Goal: Check status: Check status

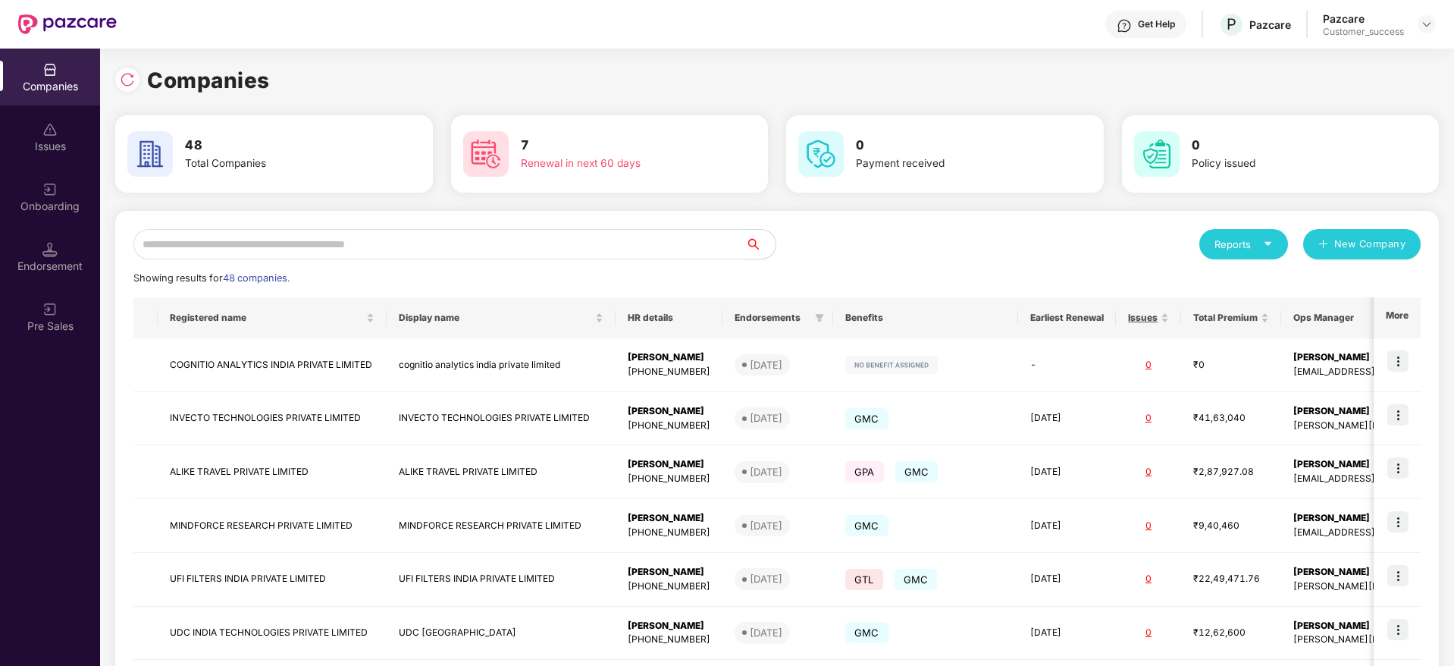
click at [355, 232] on input "text" at bounding box center [439, 244] width 612 height 30
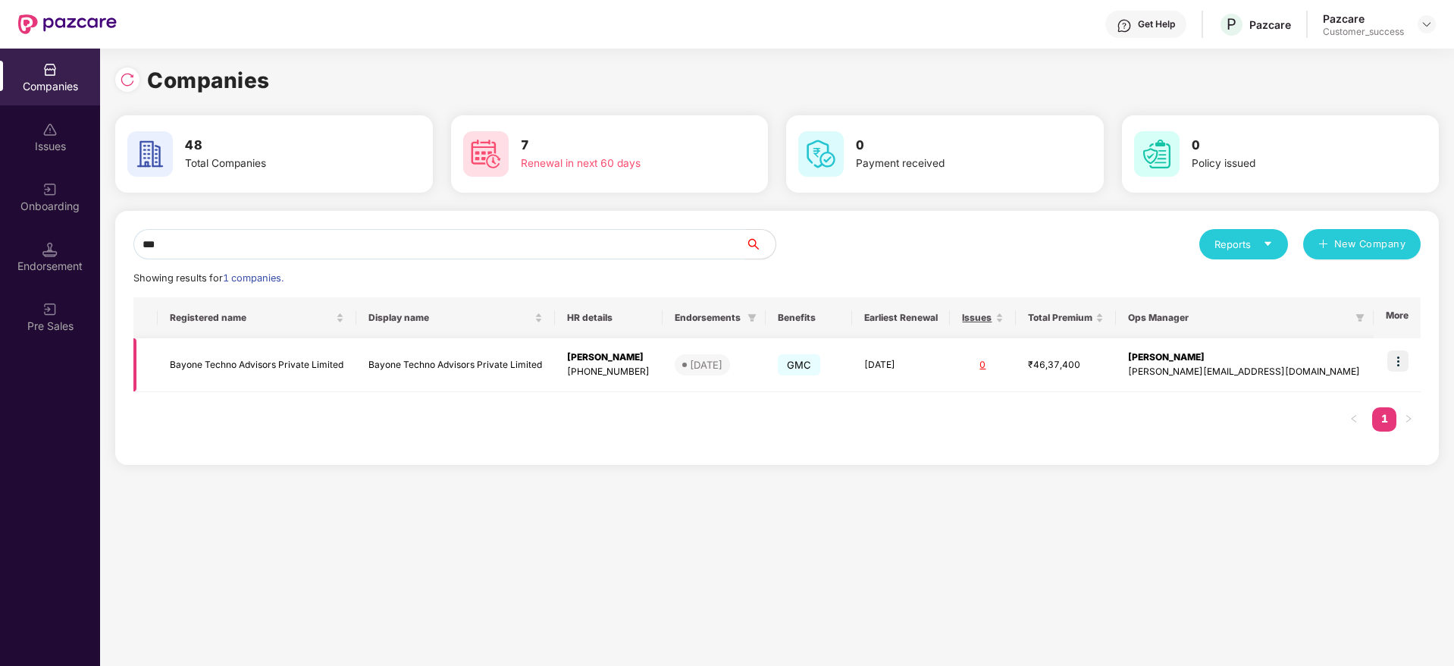
type input "***"
click at [1398, 365] on img at bounding box center [1398, 360] width 21 height 21
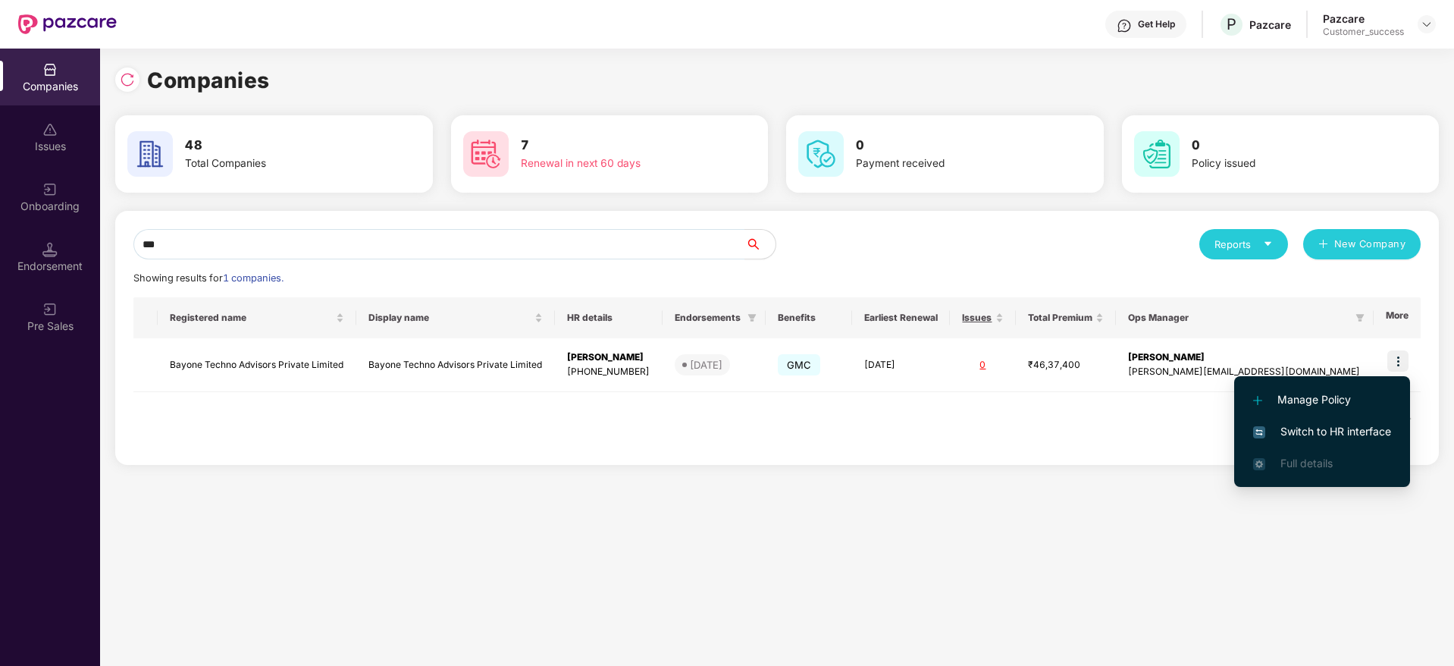
click at [1294, 434] on span "Switch to HR interface" at bounding box center [1322, 431] width 138 height 17
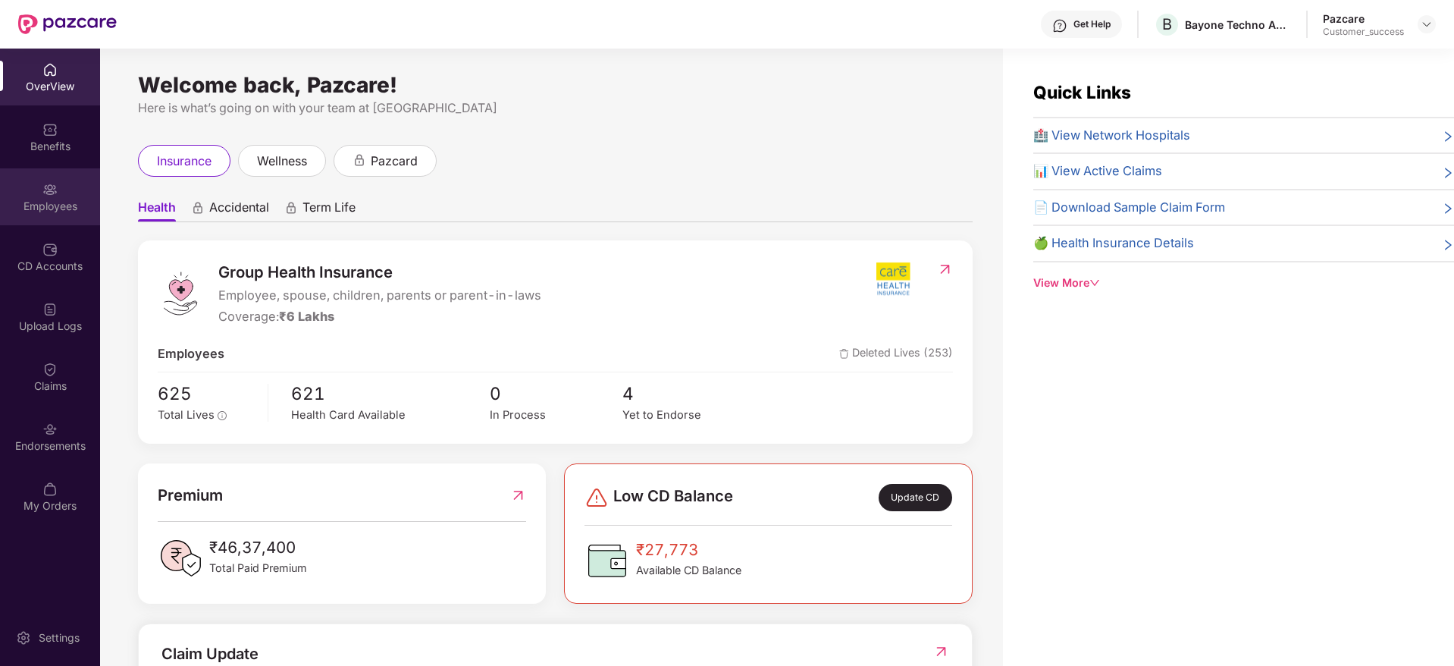
click at [49, 202] on div "Employees" at bounding box center [50, 206] width 100 height 15
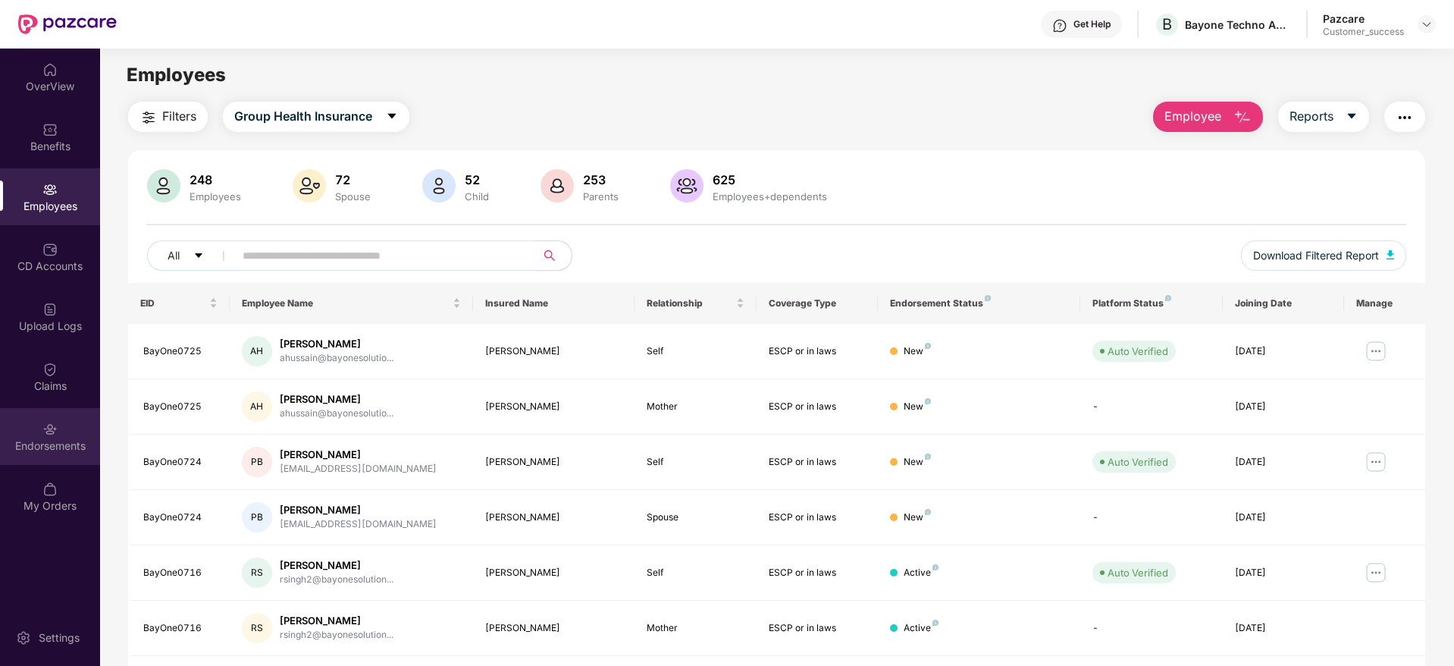
click at [55, 438] on div "Endorsements" at bounding box center [50, 445] width 100 height 15
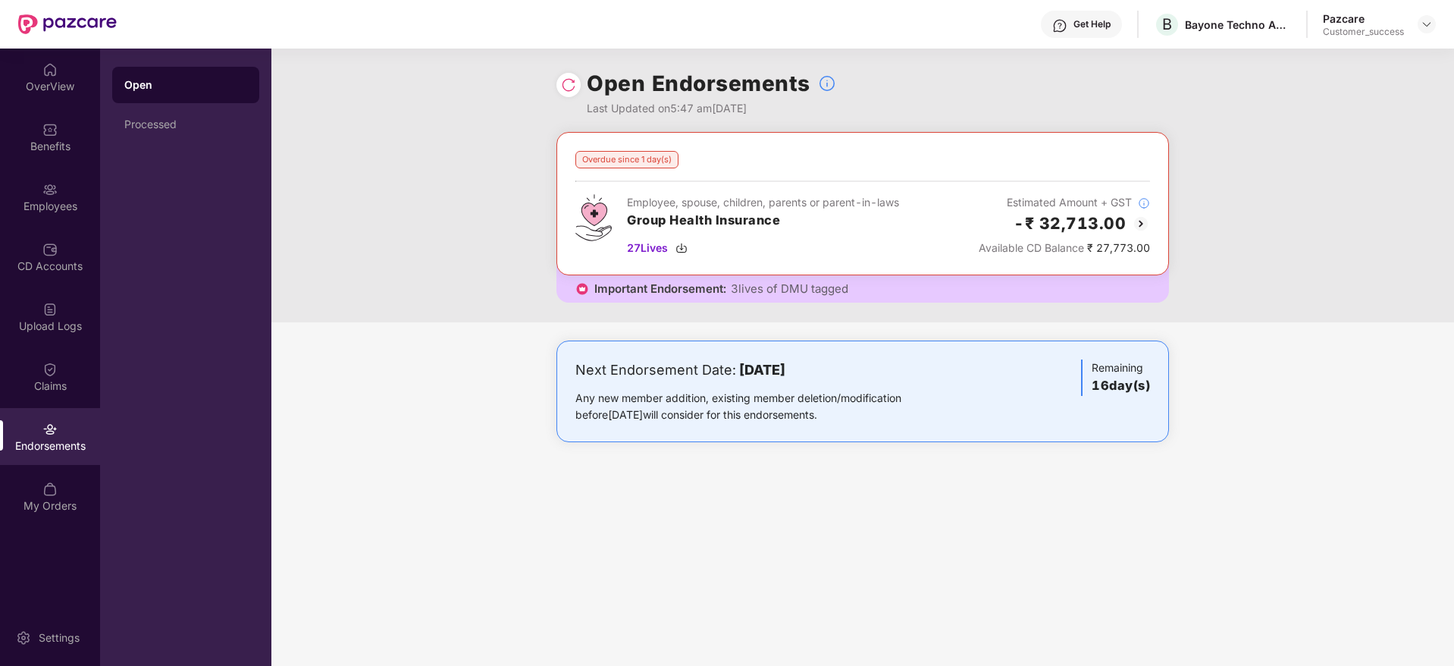
click at [572, 92] on img at bounding box center [568, 84] width 15 height 15
click at [562, 81] on img at bounding box center [568, 84] width 15 height 15
click at [1429, 22] on img at bounding box center [1427, 24] width 12 height 12
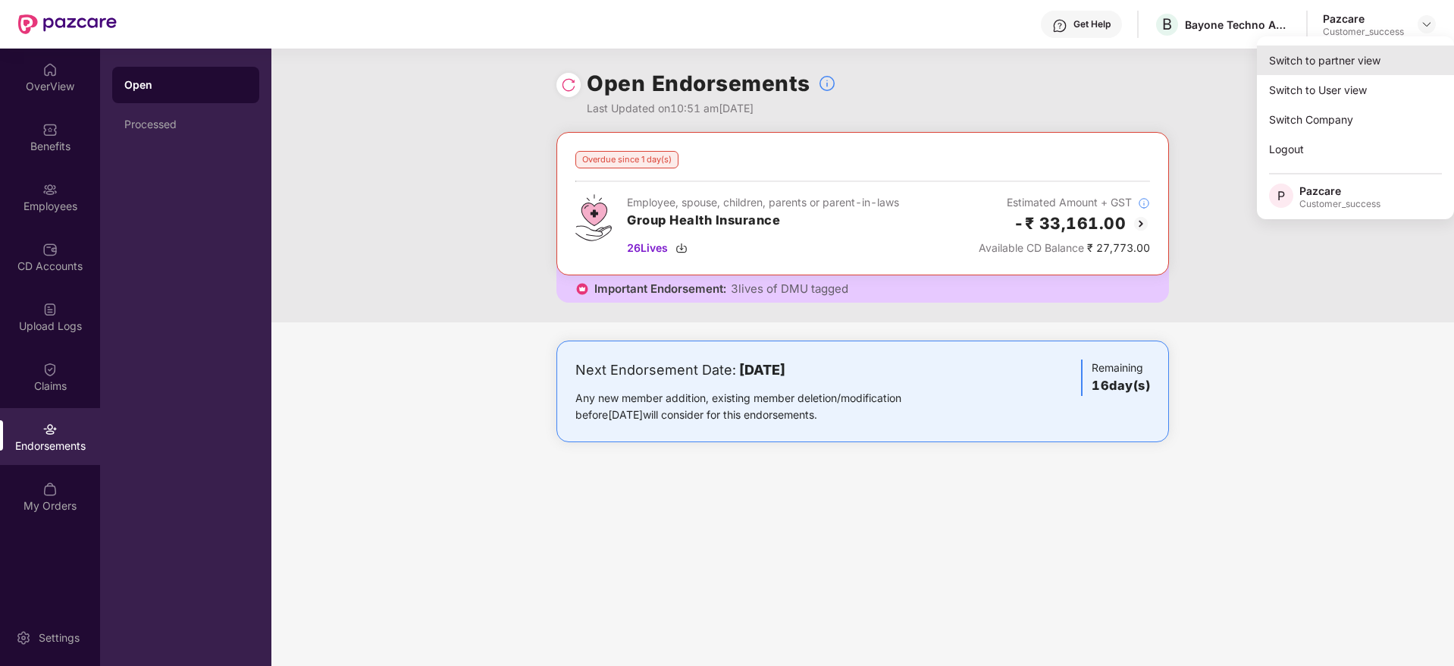
click at [1370, 46] on div "Switch to partner view" at bounding box center [1355, 60] width 197 height 30
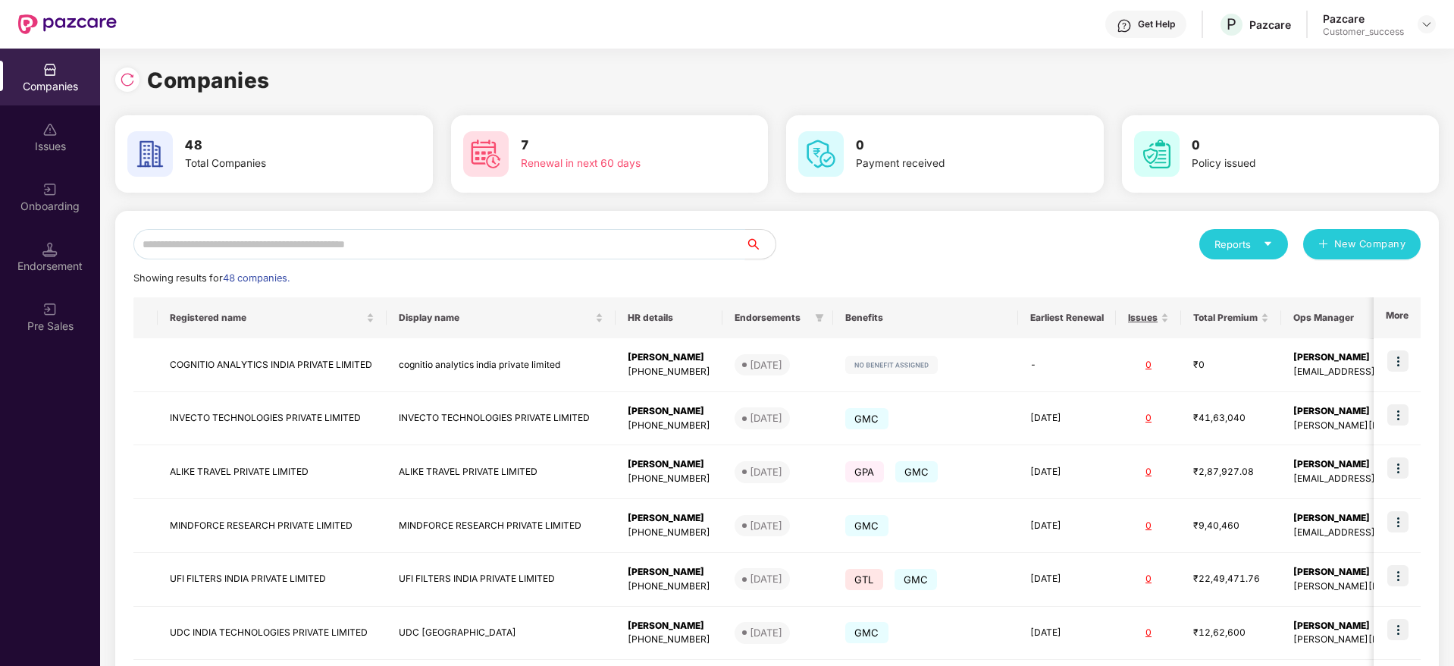
click at [580, 248] on input "text" at bounding box center [439, 244] width 612 height 30
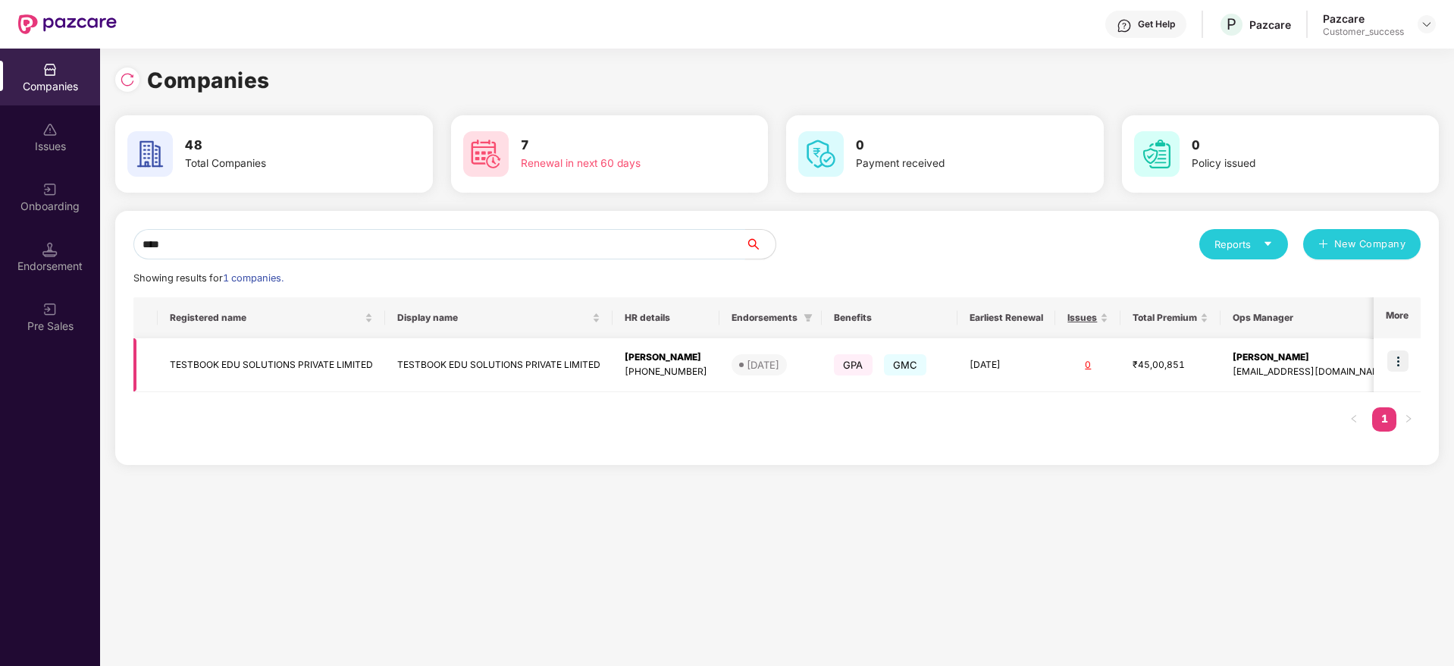
type input "****"
click at [1403, 361] on img at bounding box center [1398, 360] width 21 height 21
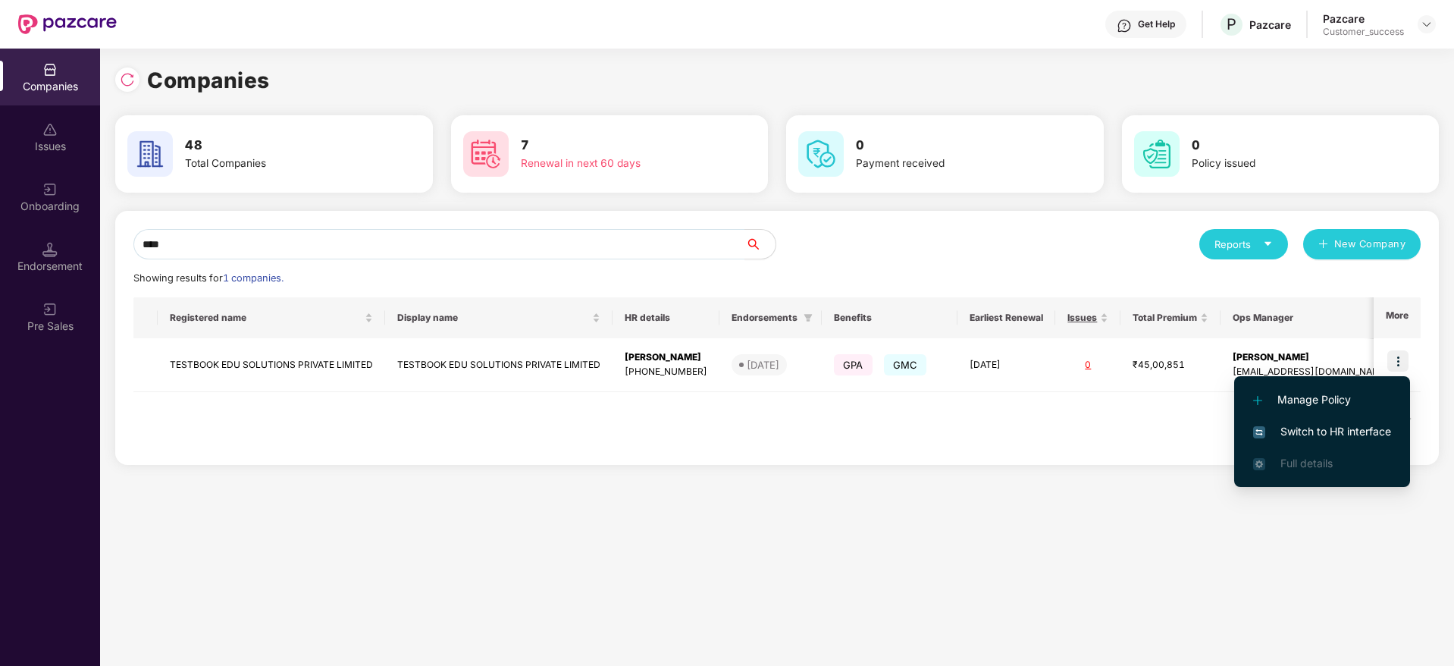
click at [1320, 424] on span "Switch to HR interface" at bounding box center [1322, 431] width 138 height 17
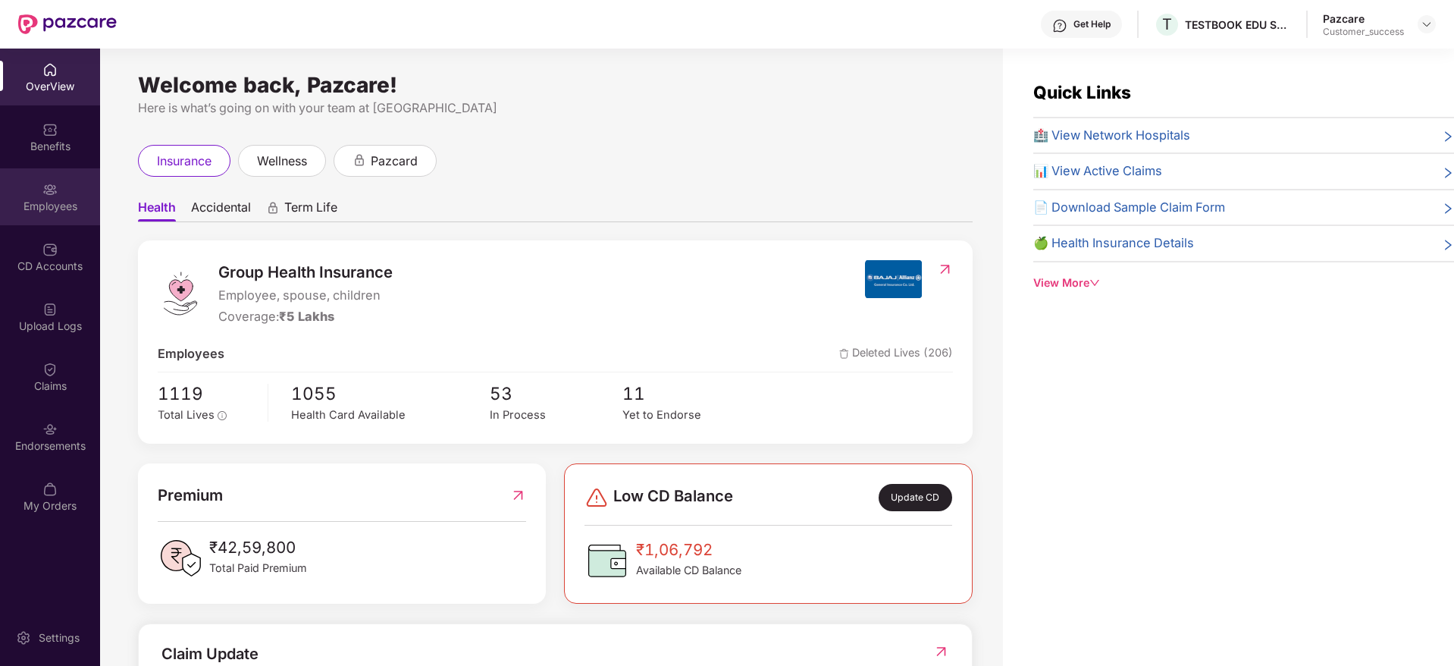
click at [25, 213] on div "Employees" at bounding box center [50, 196] width 100 height 57
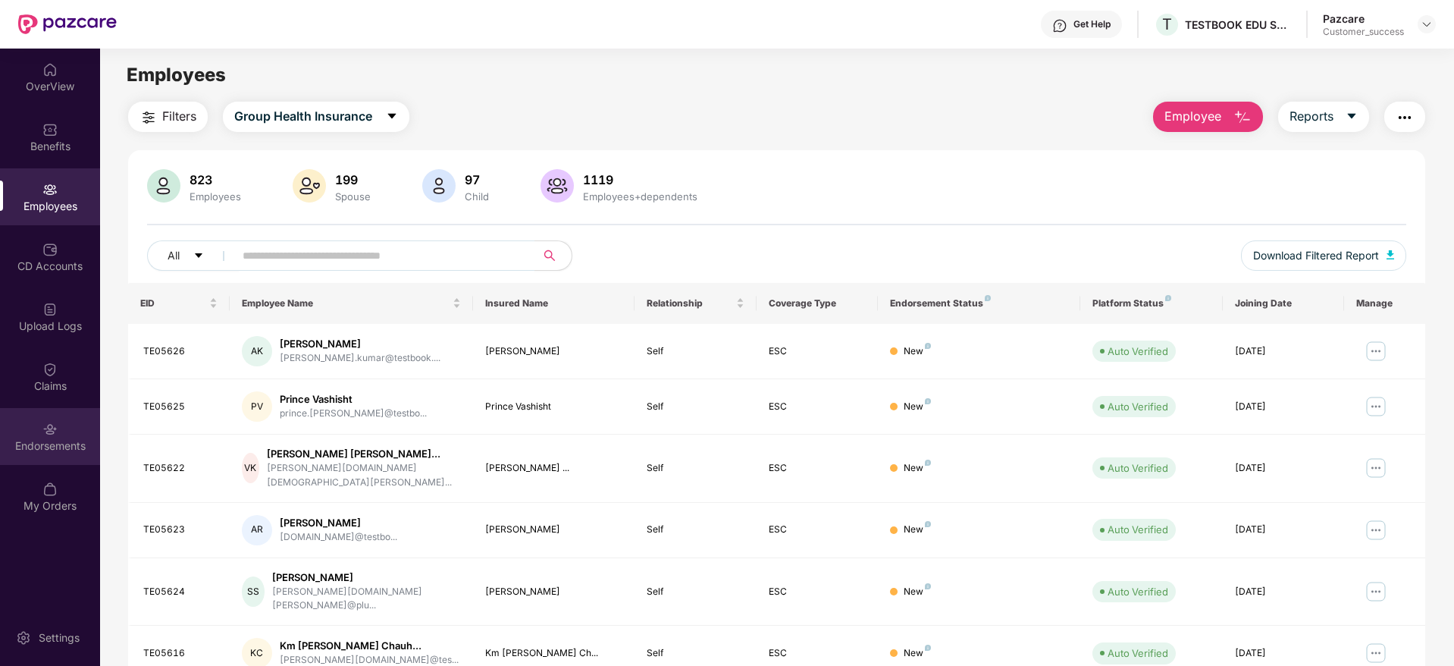
click at [45, 453] on div "Endorsements" at bounding box center [50, 436] width 100 height 57
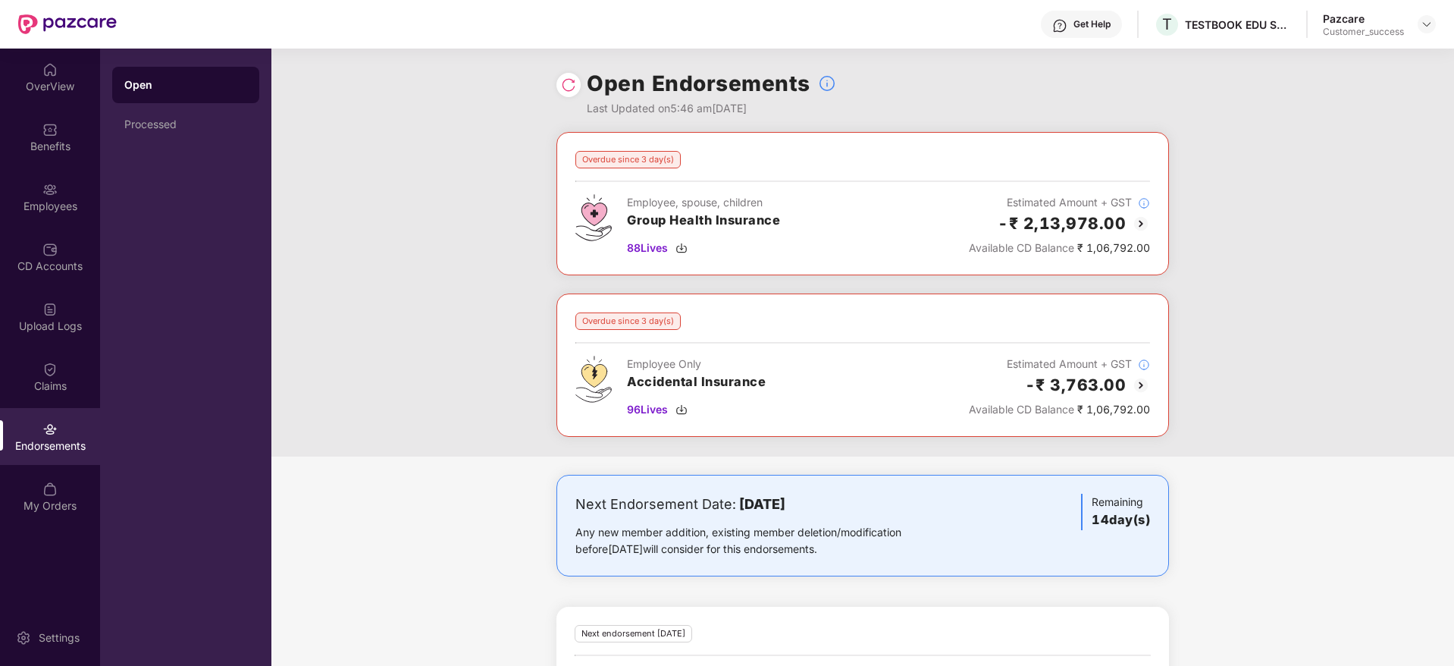
click at [563, 77] on img at bounding box center [568, 84] width 15 height 15
click at [560, 74] on div at bounding box center [569, 85] width 24 height 24
click at [566, 83] on img at bounding box center [568, 84] width 15 height 15
click at [1423, 30] on div at bounding box center [1427, 24] width 18 height 18
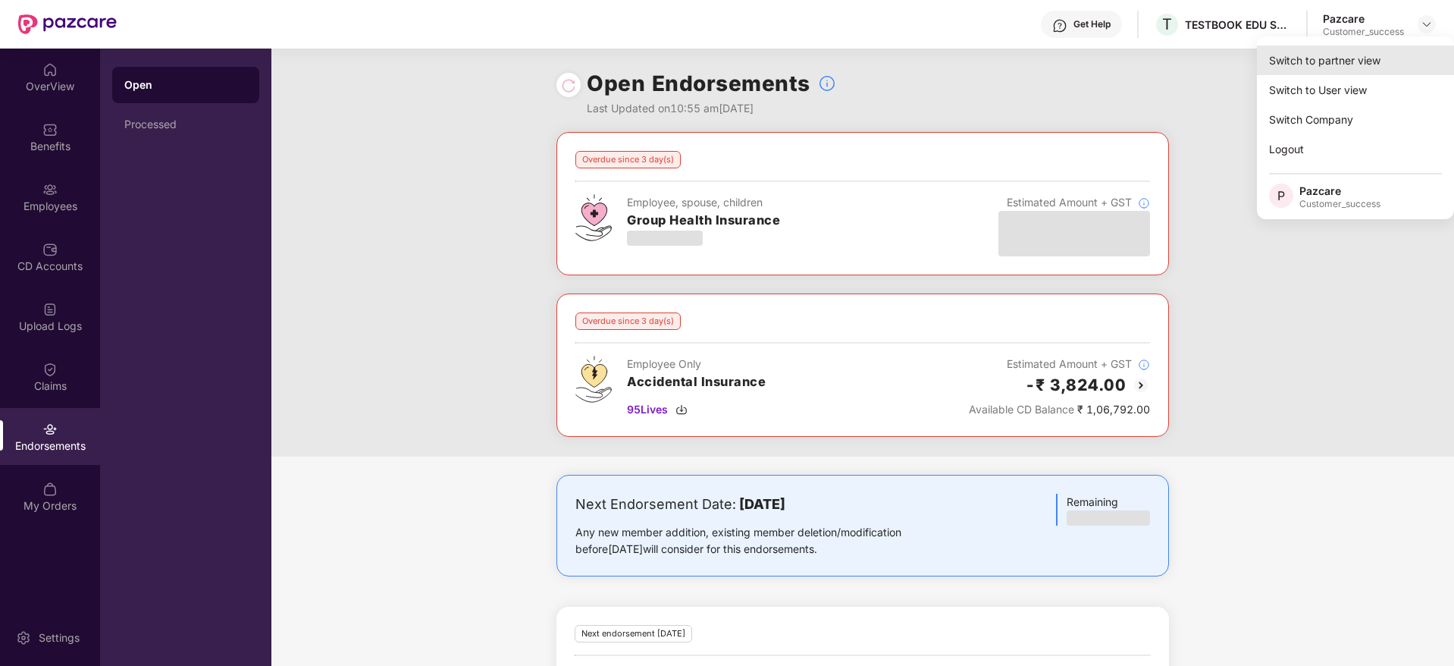
click at [1354, 59] on div "Switch to partner view" at bounding box center [1355, 60] width 197 height 30
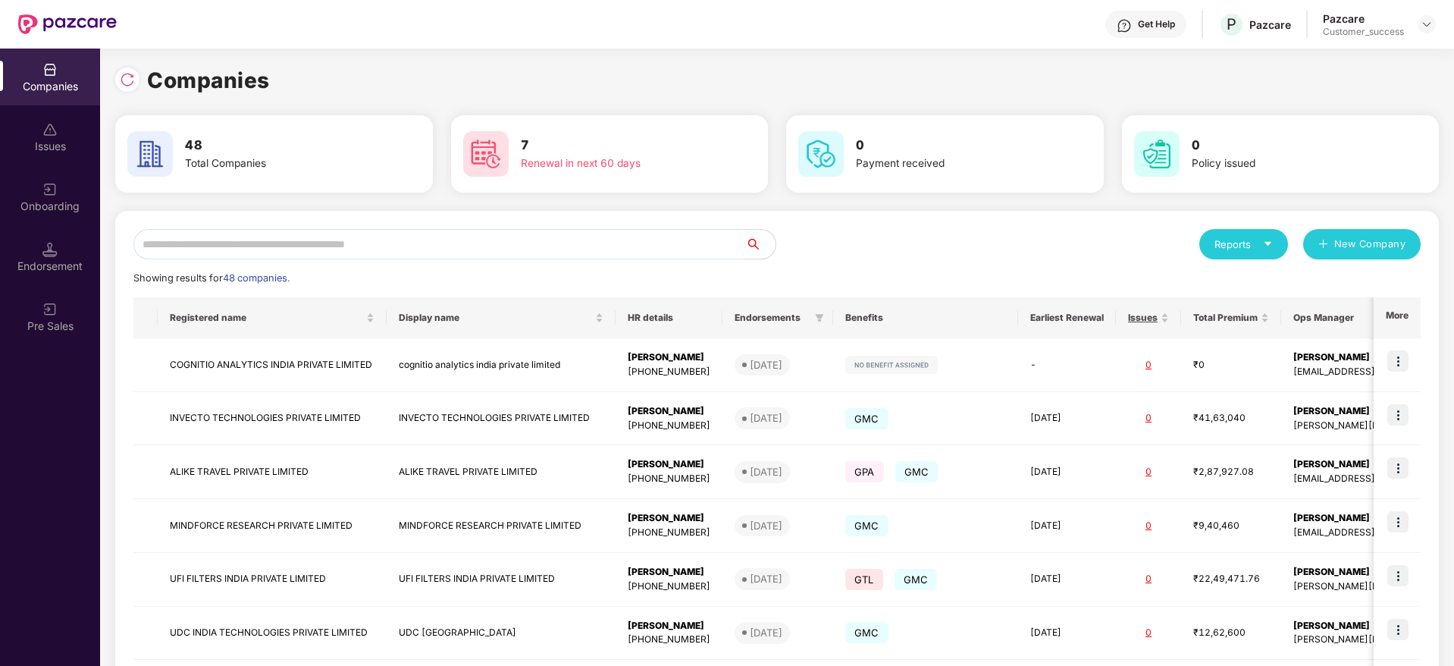
click at [709, 246] on input "text" at bounding box center [439, 244] width 612 height 30
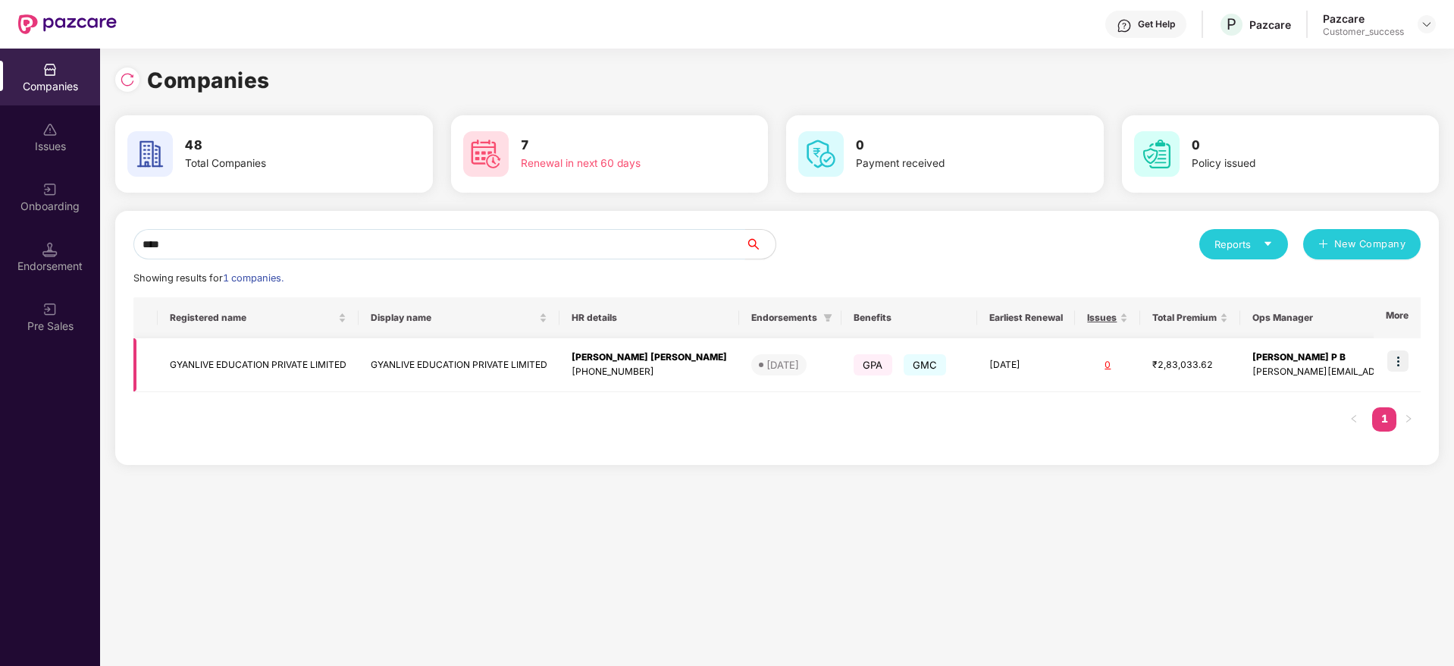
type input "****"
click at [1398, 359] on img at bounding box center [1398, 360] width 21 height 21
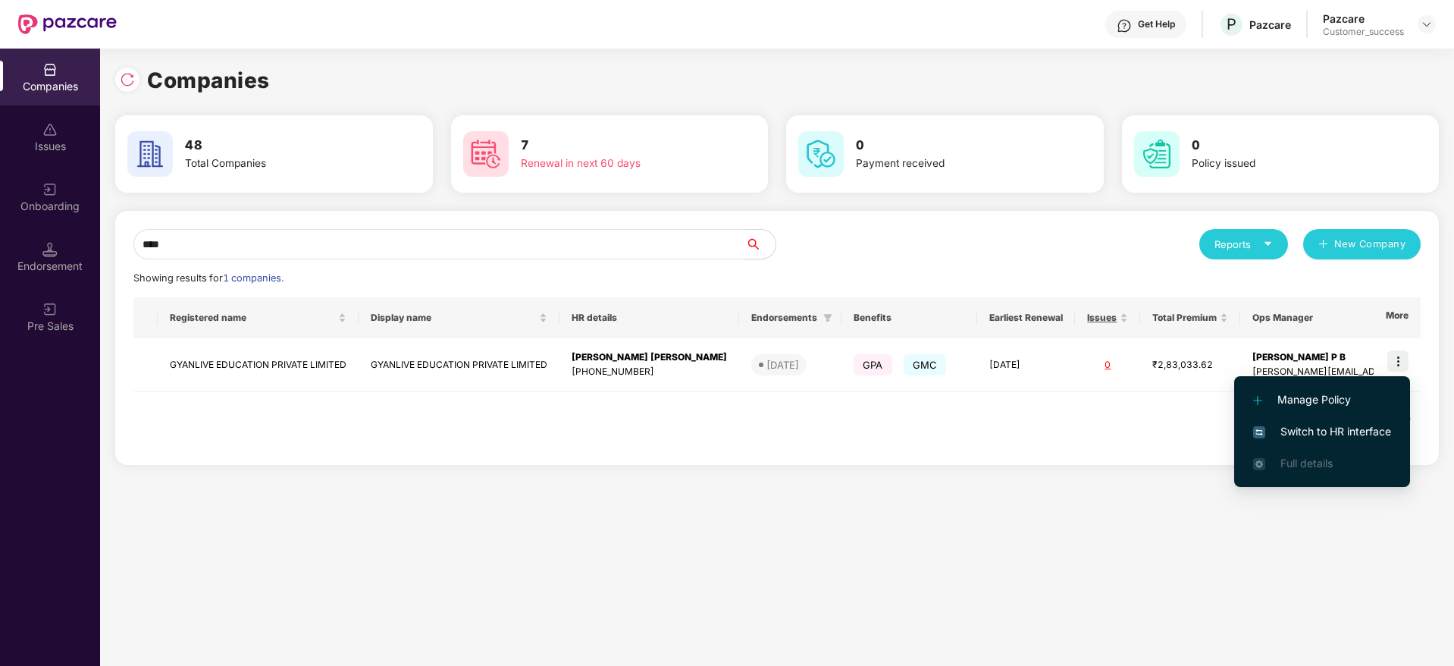
click at [1347, 431] on span "Switch to HR interface" at bounding box center [1322, 431] width 138 height 17
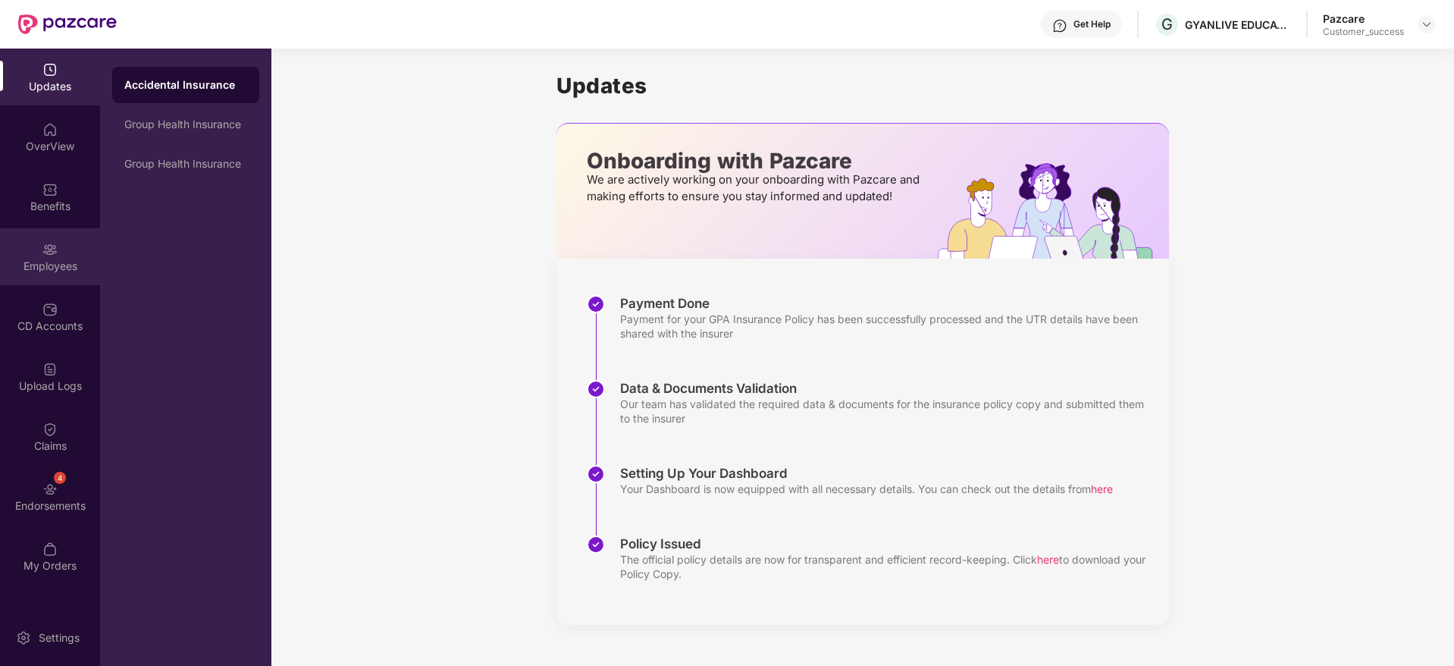
click at [52, 248] on img at bounding box center [49, 249] width 15 height 15
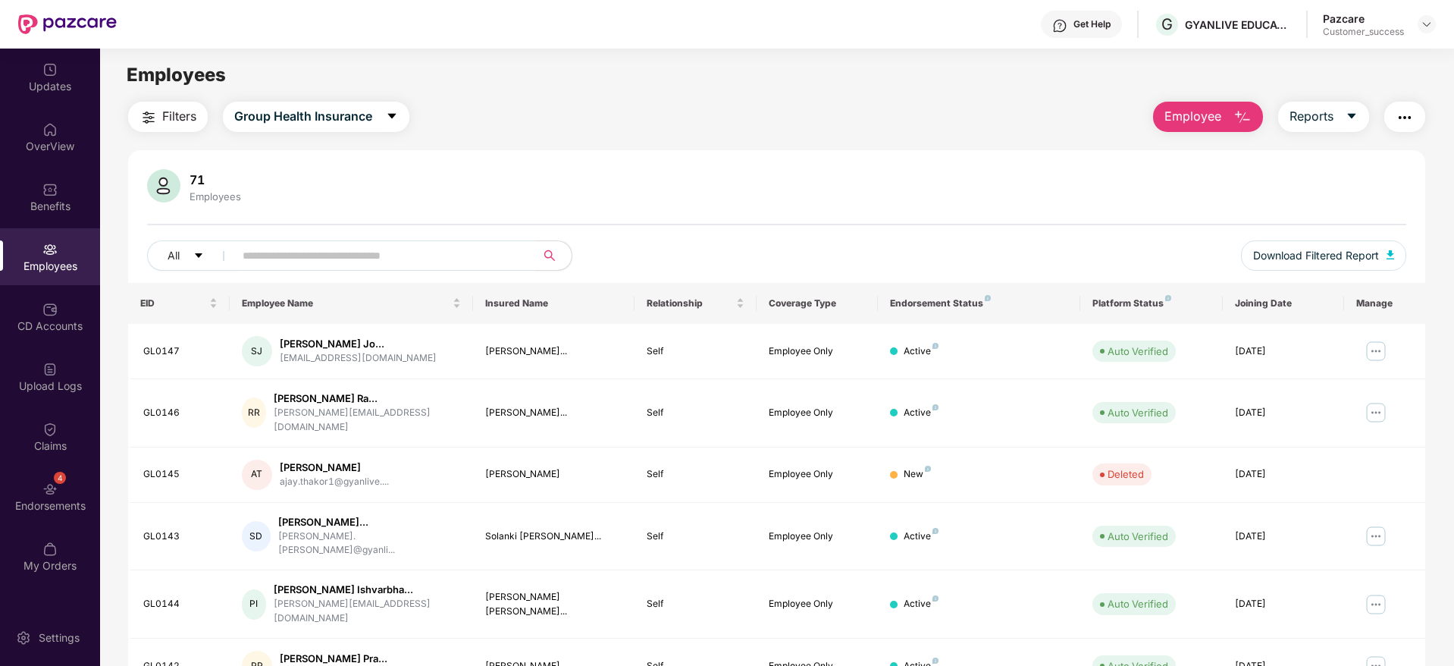
click at [337, 250] on input "text" at bounding box center [379, 255] width 272 height 23
click at [46, 497] on div "4 Endorsements" at bounding box center [50, 496] width 100 height 57
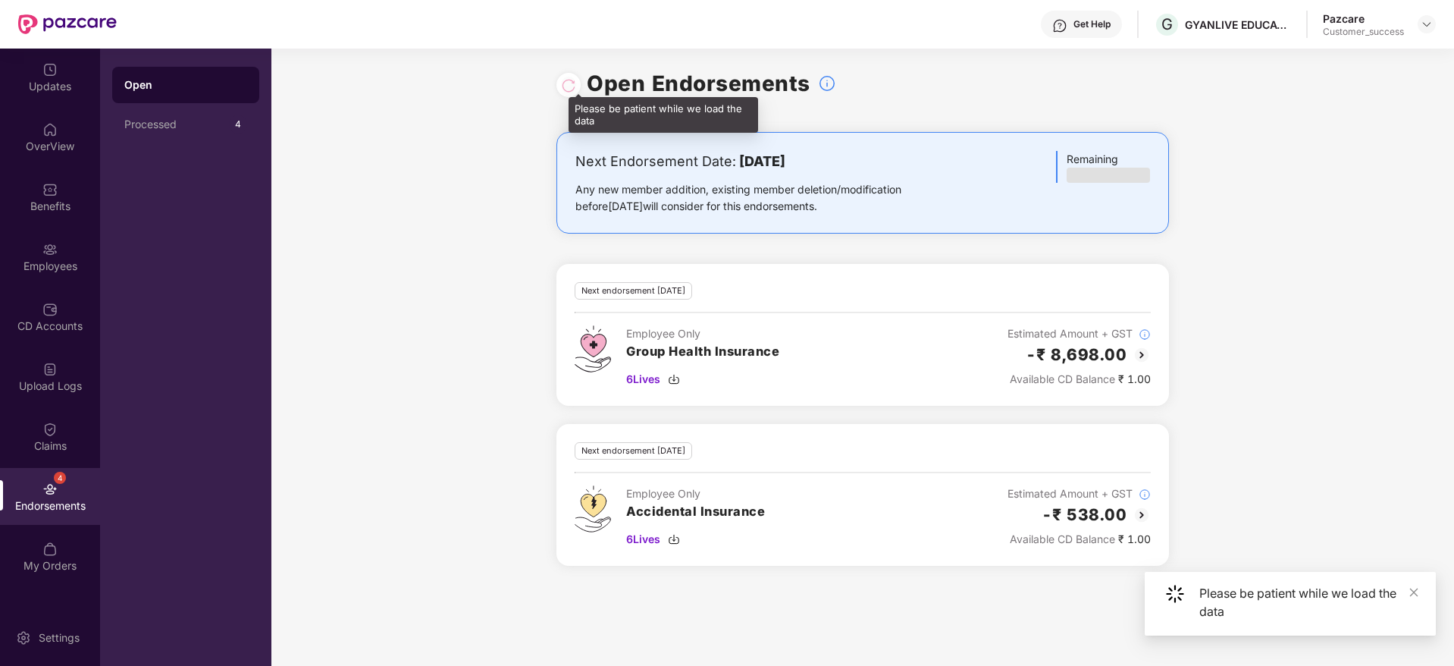
click at [569, 80] on div at bounding box center [568, 85] width 15 height 17
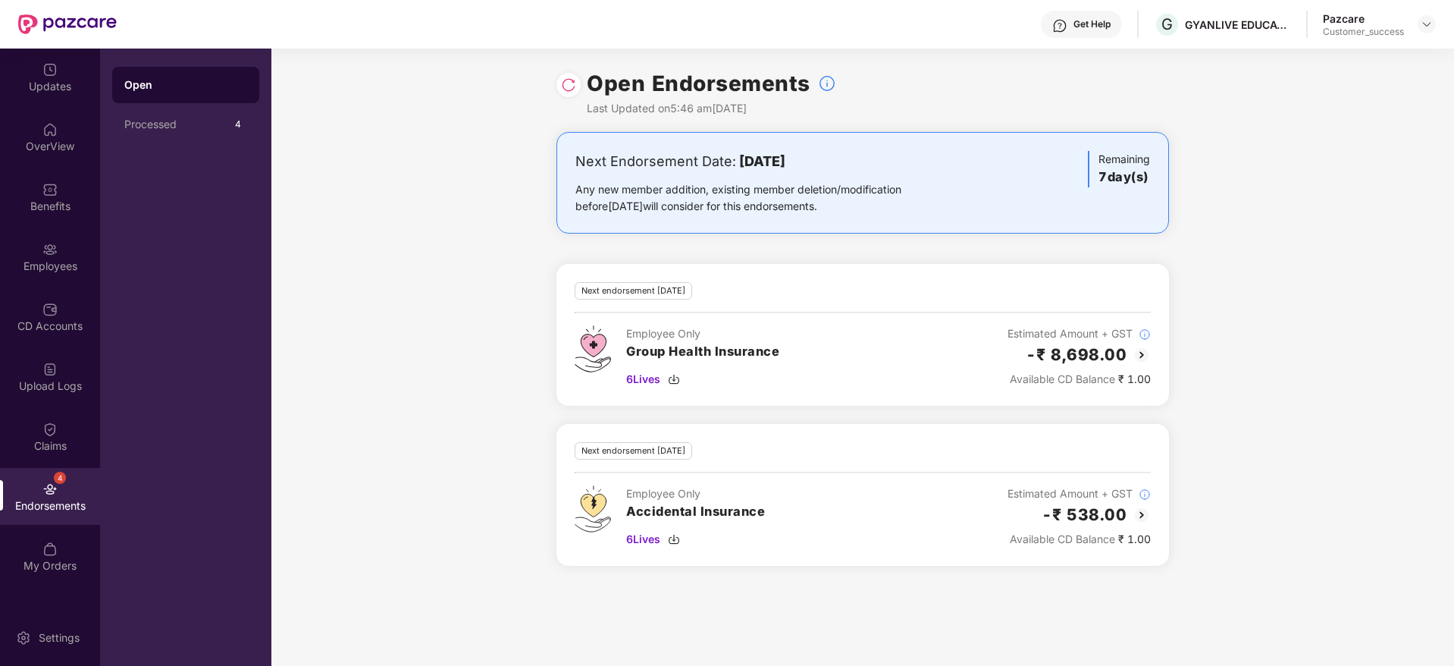
click at [571, 86] on img at bounding box center [568, 84] width 15 height 15
click at [622, 104] on div "Last Updated on 10:56 am[DATE]" at bounding box center [711, 108] width 249 height 17
click at [569, 82] on img at bounding box center [568, 84] width 15 height 15
click at [1426, 26] on img at bounding box center [1427, 24] width 12 height 12
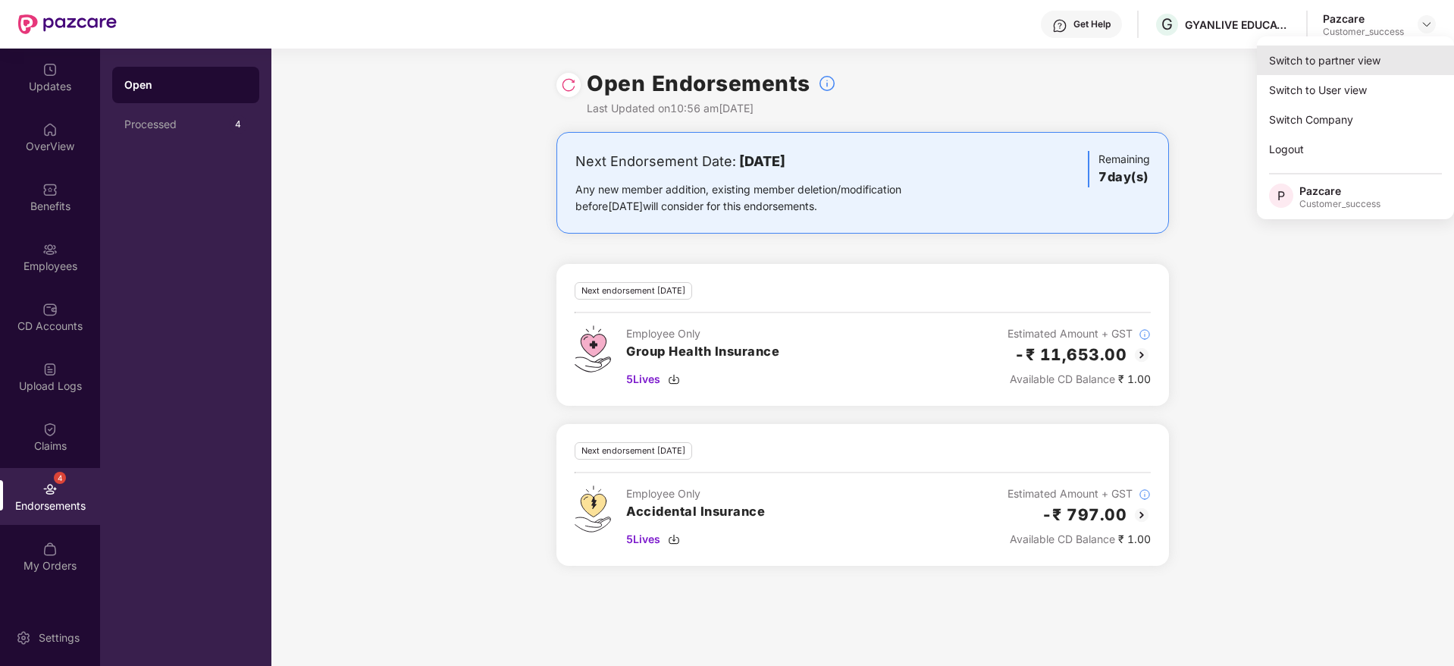
click at [1301, 61] on div "Switch to partner view" at bounding box center [1355, 60] width 197 height 30
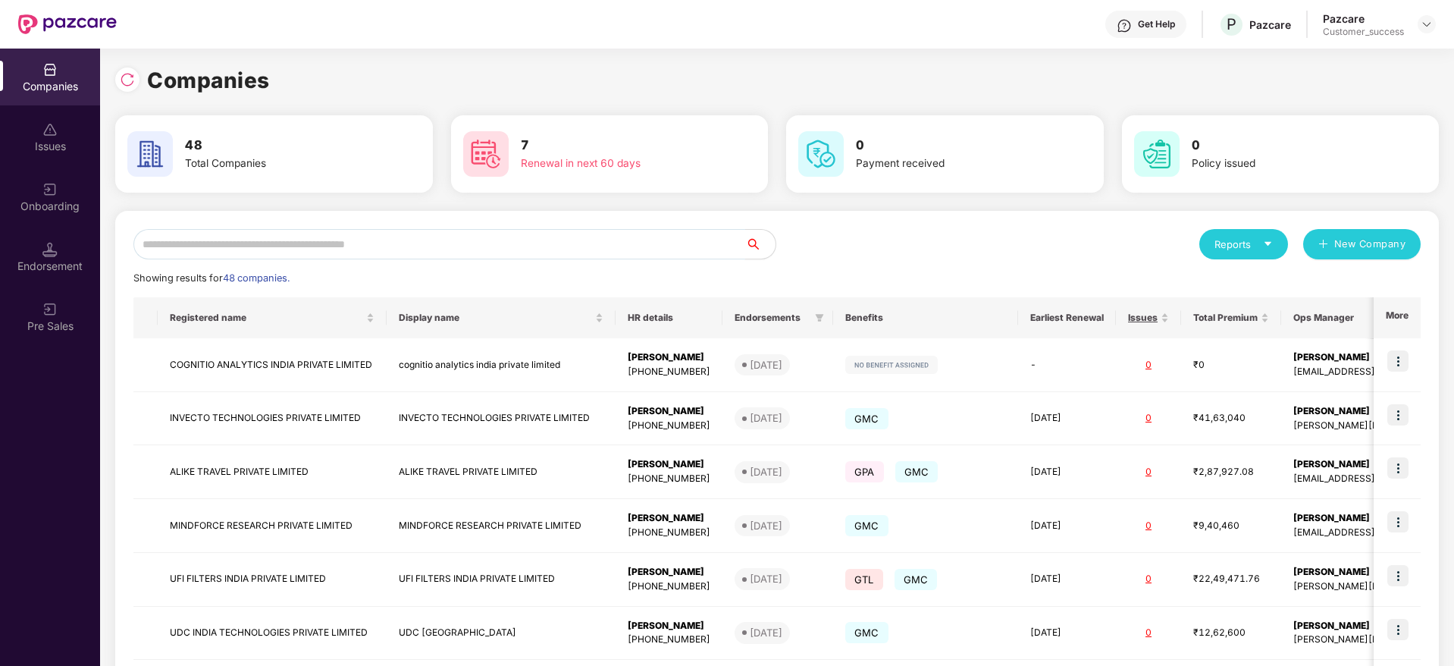
click at [320, 243] on input "text" at bounding box center [439, 244] width 612 height 30
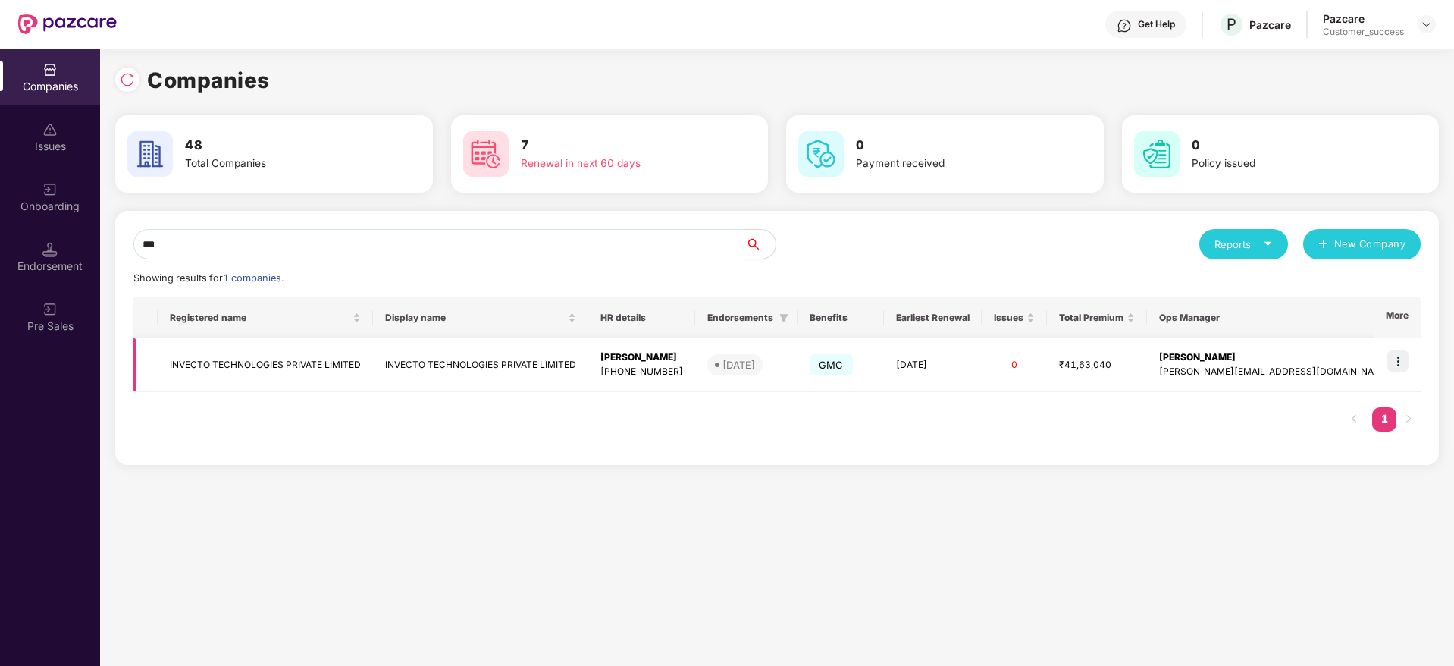
type input "***"
click at [1401, 362] on img at bounding box center [1398, 360] width 21 height 21
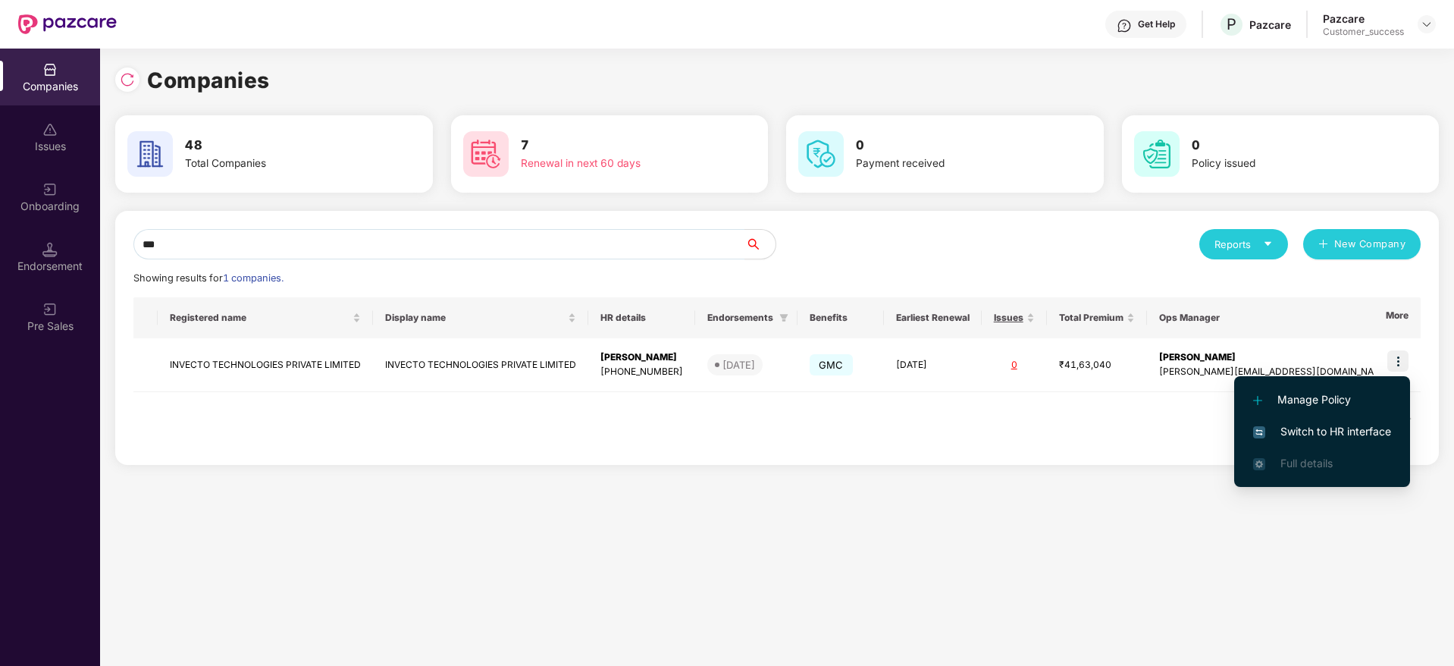
click at [1320, 437] on span "Switch to HR interface" at bounding box center [1322, 431] width 138 height 17
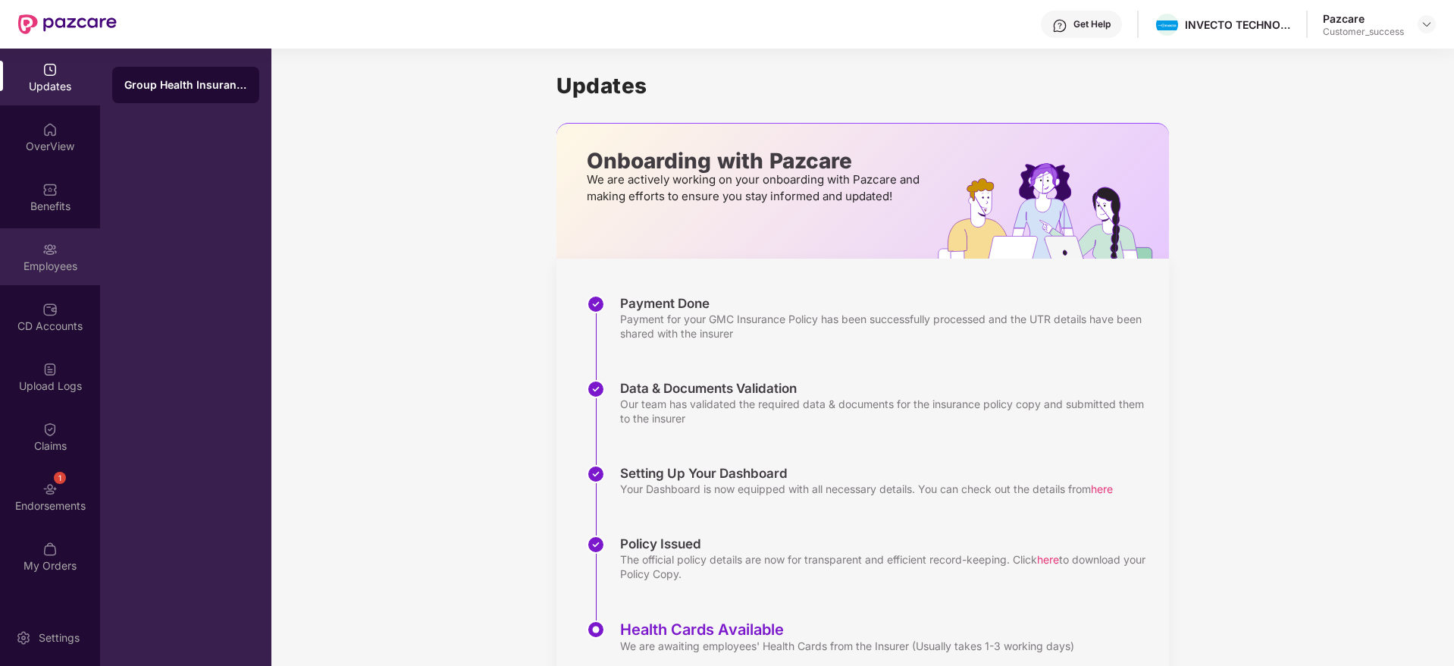
click at [45, 262] on div "Employees" at bounding box center [50, 266] width 100 height 15
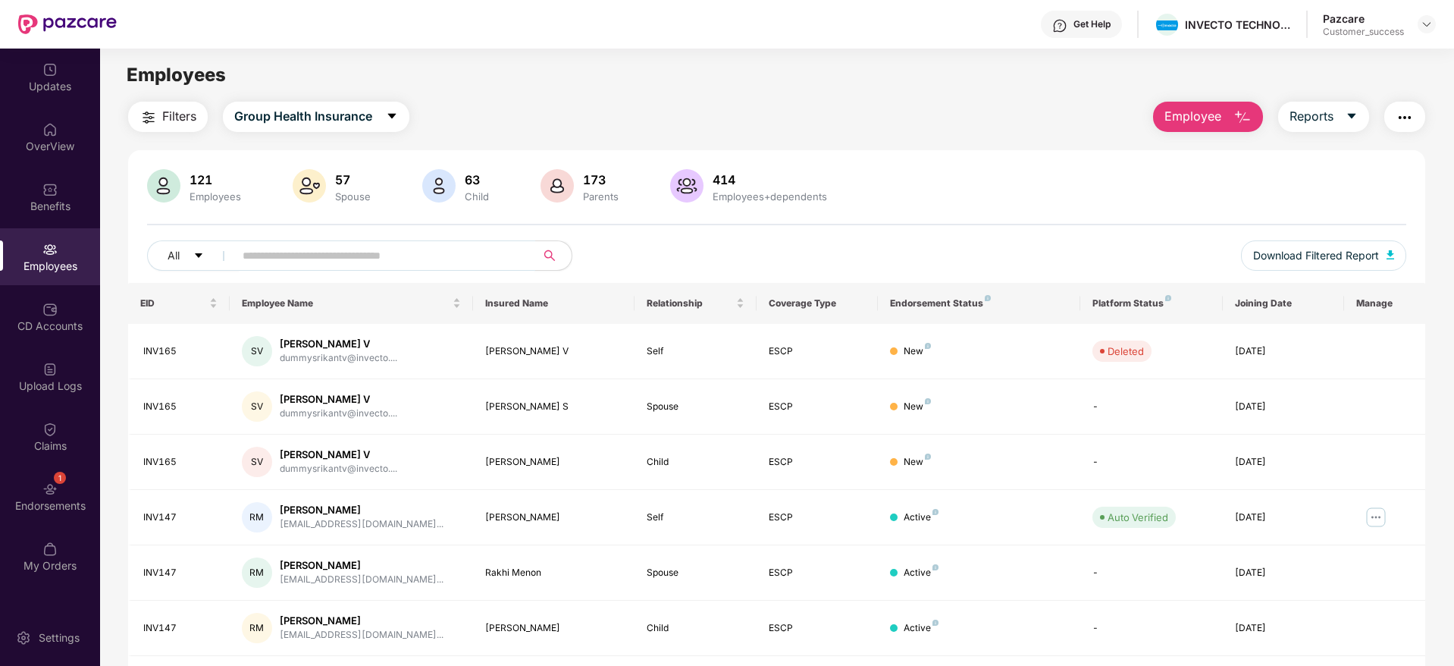
click at [330, 249] on input "text" at bounding box center [379, 255] width 272 height 23
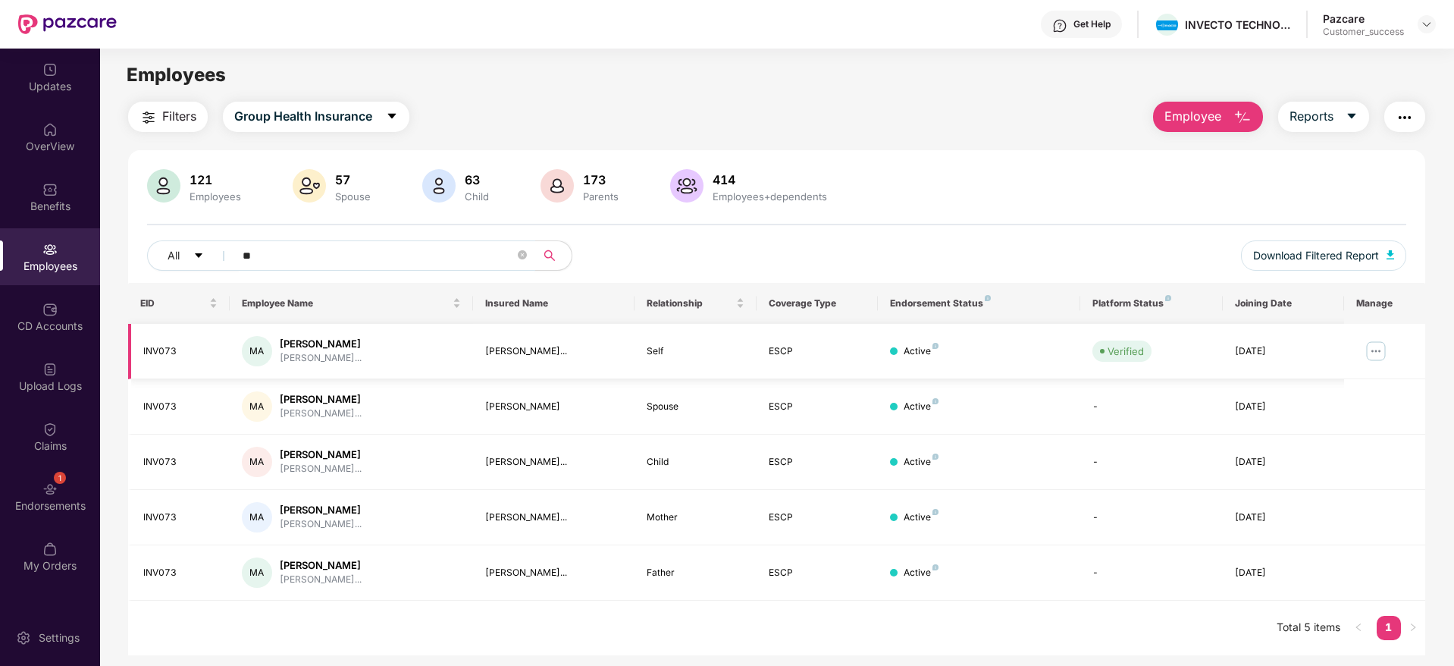
type input "**"
click at [1376, 345] on img at bounding box center [1376, 351] width 24 height 24
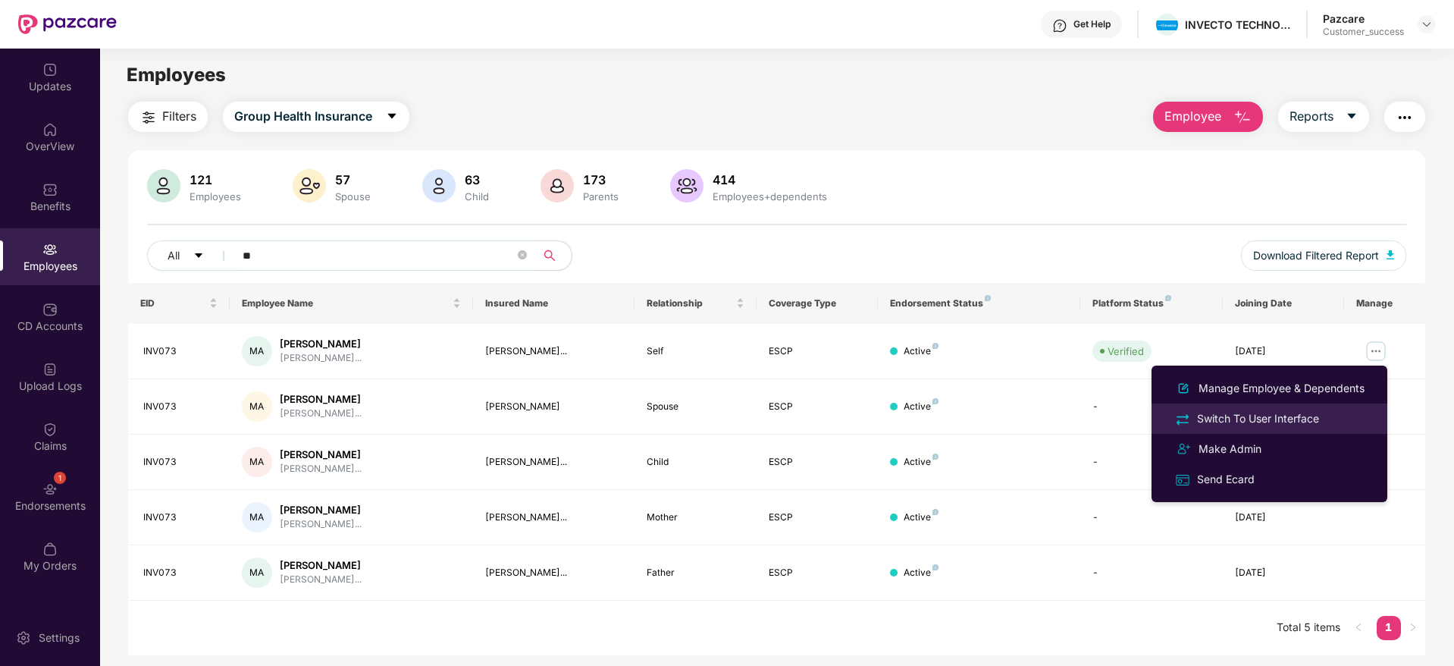
click at [1248, 412] on div "Switch To User Interface" at bounding box center [1258, 418] width 128 height 17
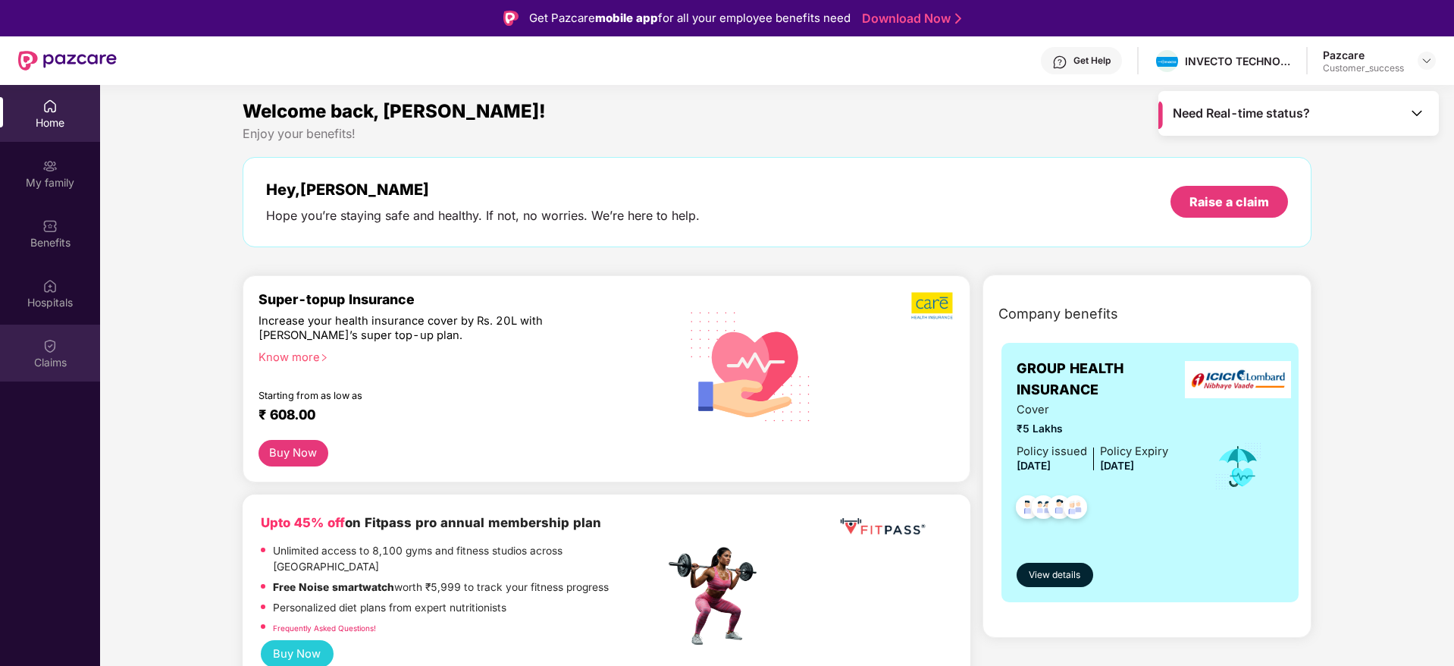
click at [58, 353] on div "Claims" at bounding box center [50, 353] width 100 height 57
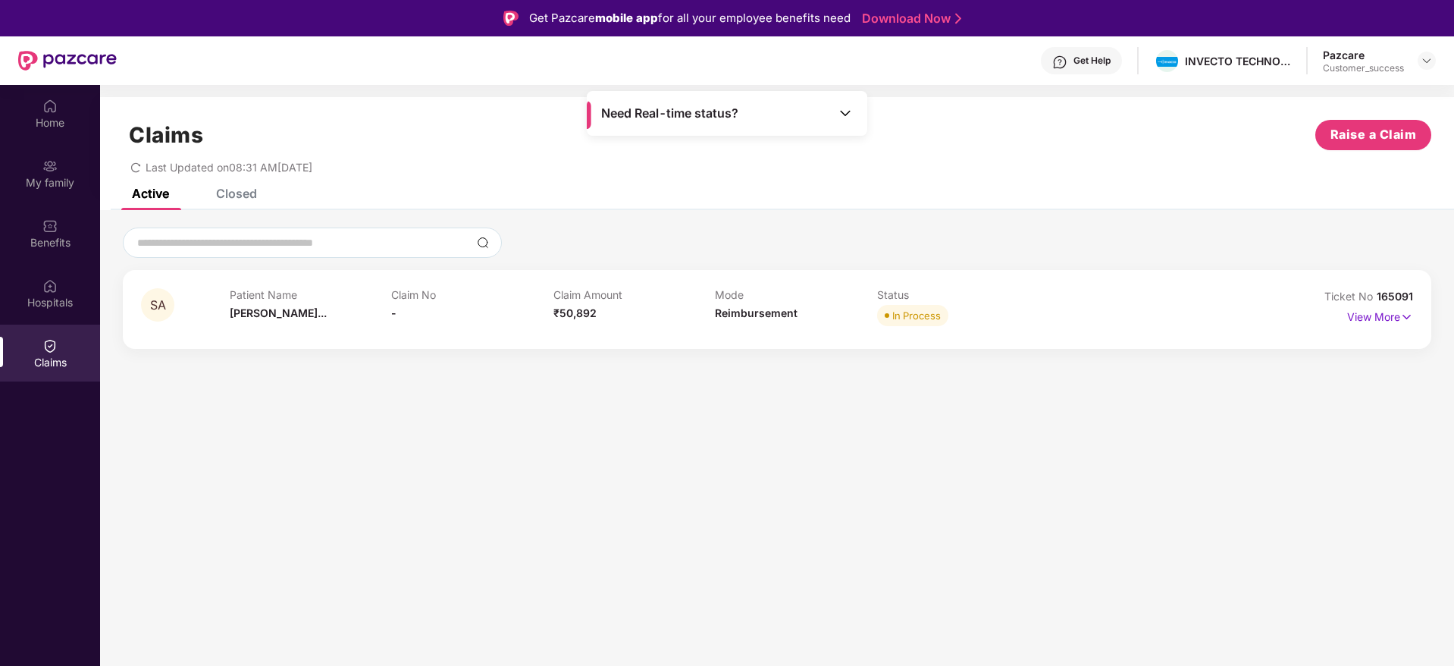
click at [234, 198] on div "Closed" at bounding box center [236, 193] width 41 height 15
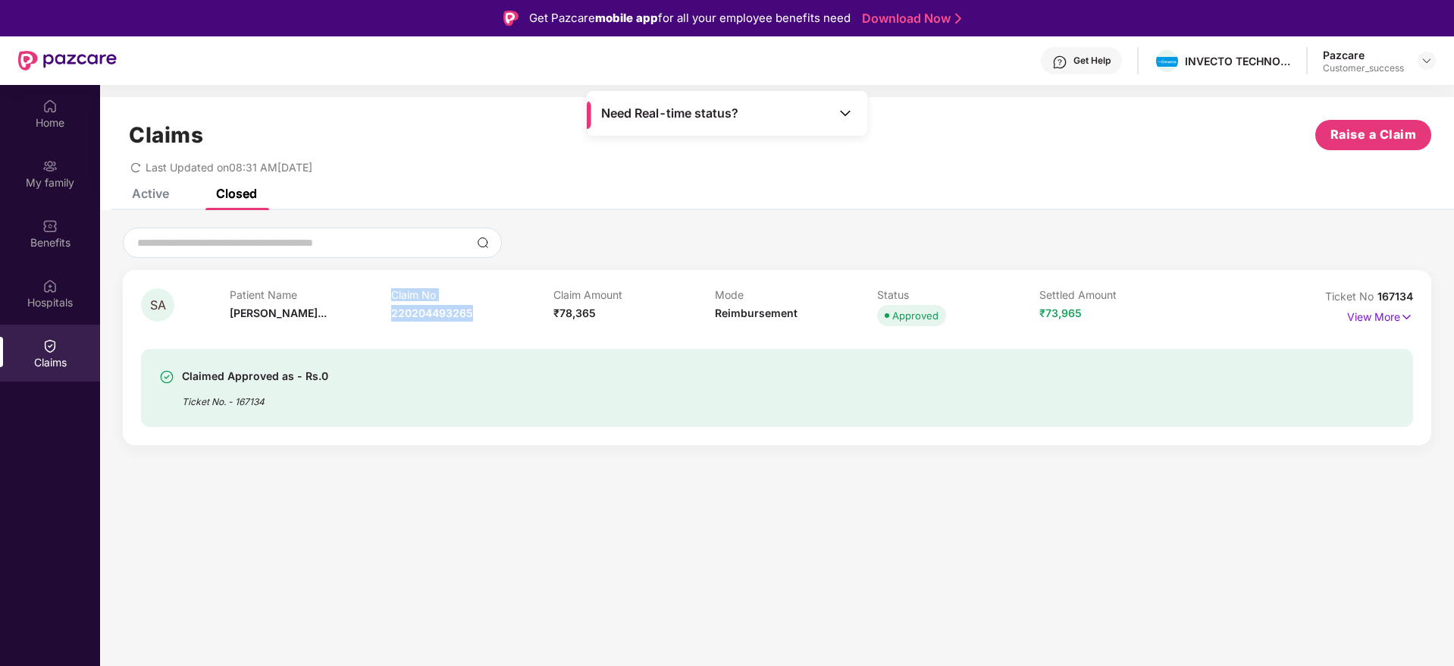
drag, startPoint x: 484, startPoint y: 313, endPoint x: 387, endPoint y: 317, distance: 97.1
click at [387, 317] on div "Patient Name [PERSON_NAME]... Claim No 220204493265 Claim Amount ₹78,365 Mode R…" at bounding box center [716, 309] width 972 height 42
click at [391, 322] on div "Patient Name [PERSON_NAME]..." at bounding box center [311, 309] width 162 height 42
drag, startPoint x: 478, startPoint y: 318, endPoint x: 394, endPoint y: 318, distance: 84.2
click at [394, 318] on div "Claim No 220204493265" at bounding box center [472, 309] width 162 height 42
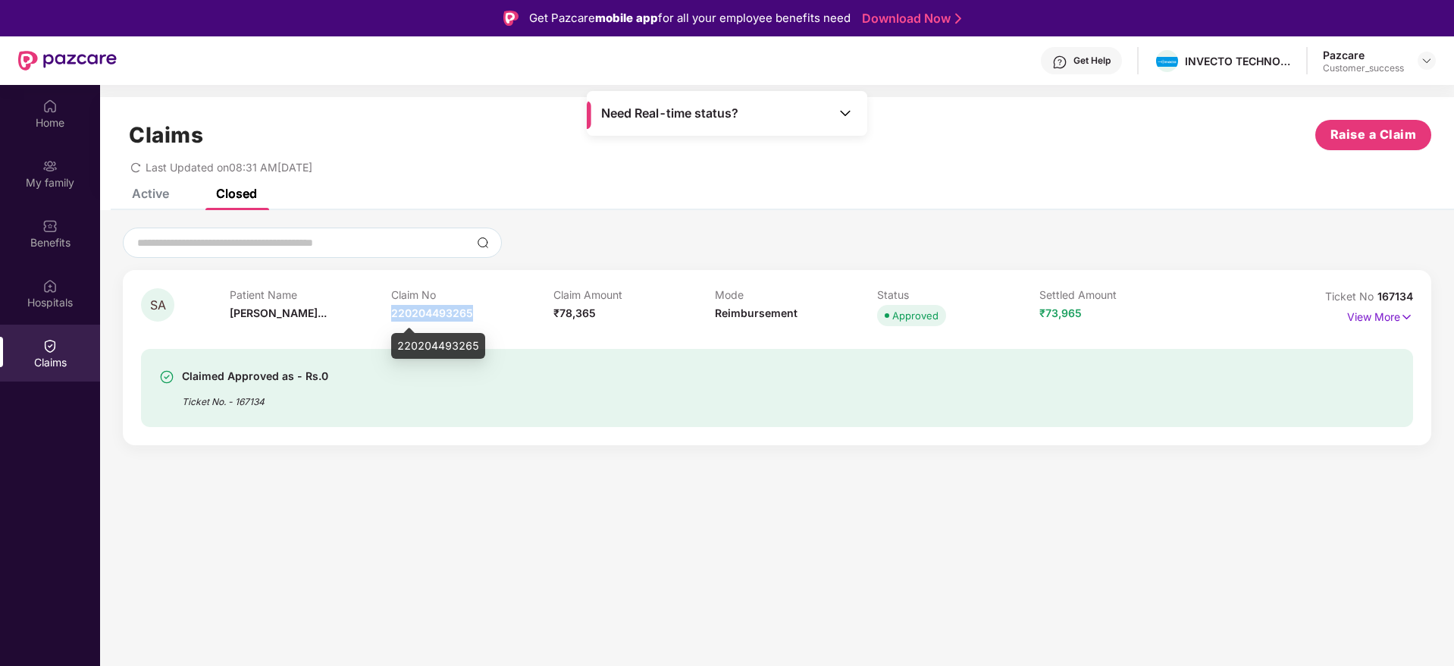
copy span "220204493265"
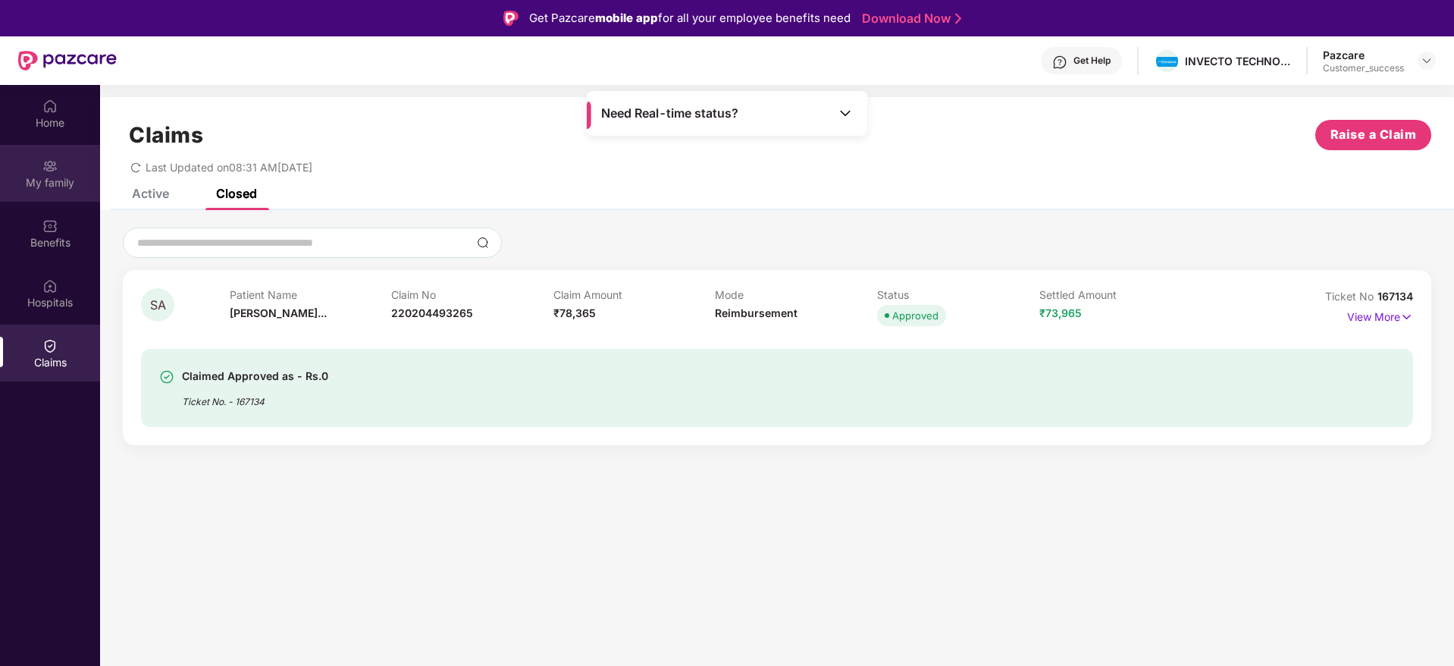
click at [52, 181] on div "My family" at bounding box center [50, 182] width 100 height 15
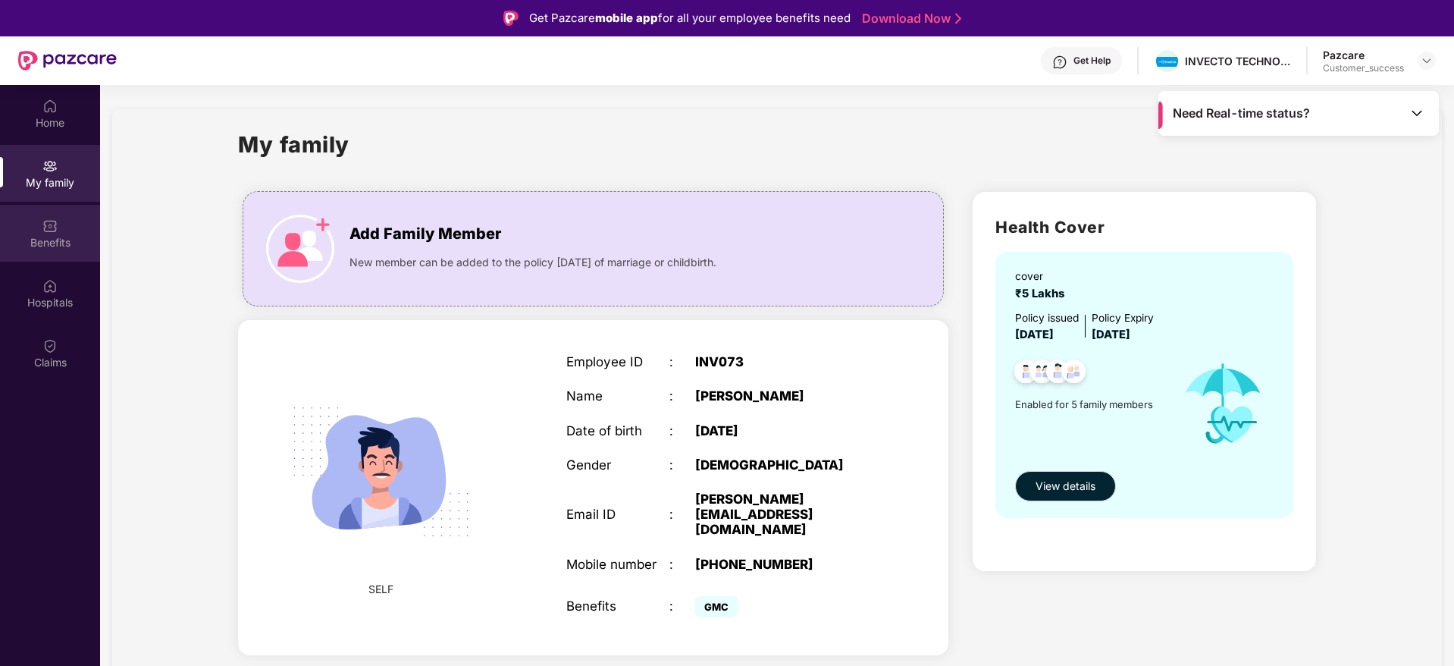
click at [58, 245] on div "Benefits" at bounding box center [50, 242] width 100 height 15
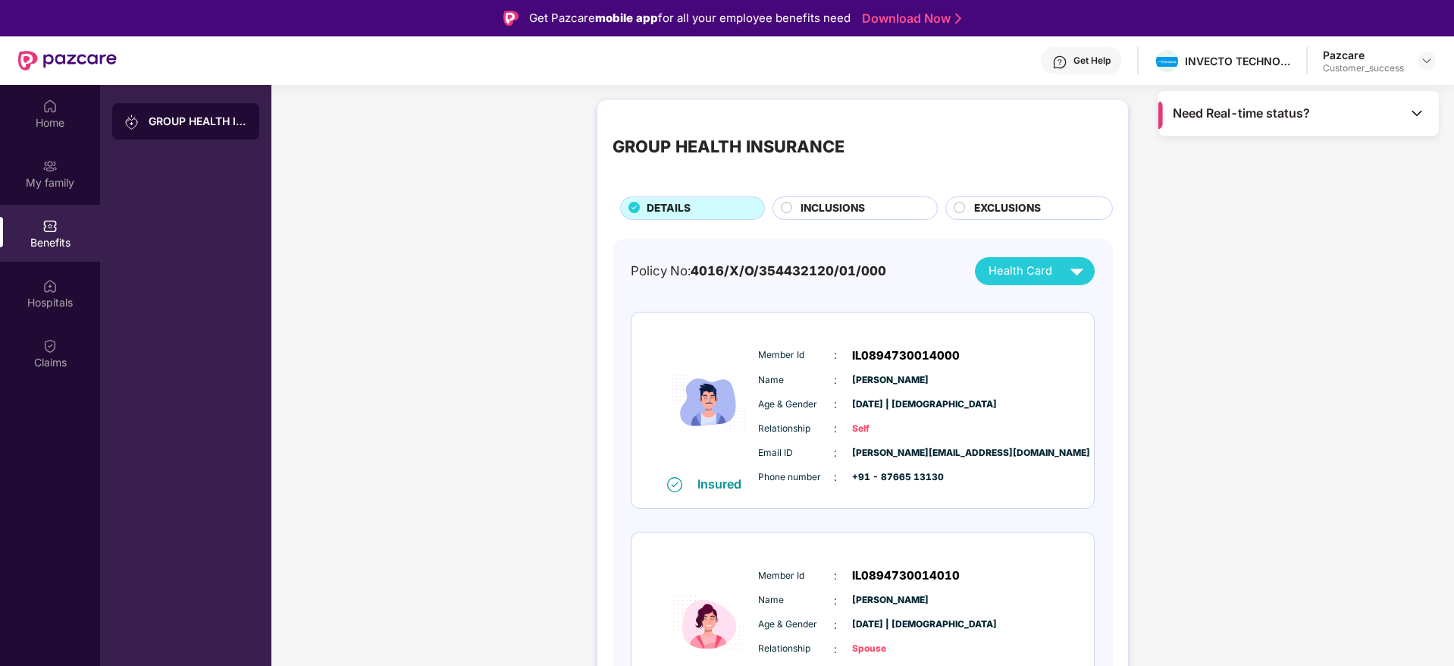
click at [1020, 482] on div "Phone number : +91 - 87665 13130" at bounding box center [908, 477] width 301 height 17
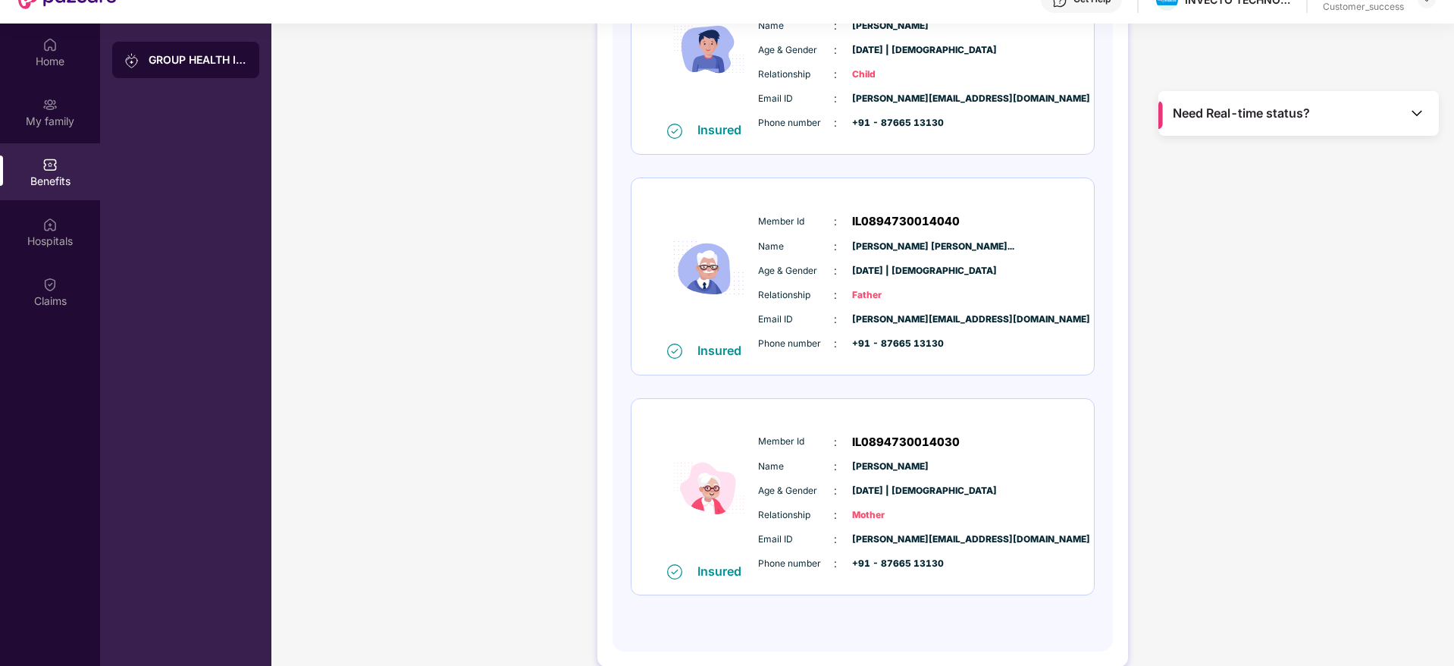
scroll to position [85, 0]
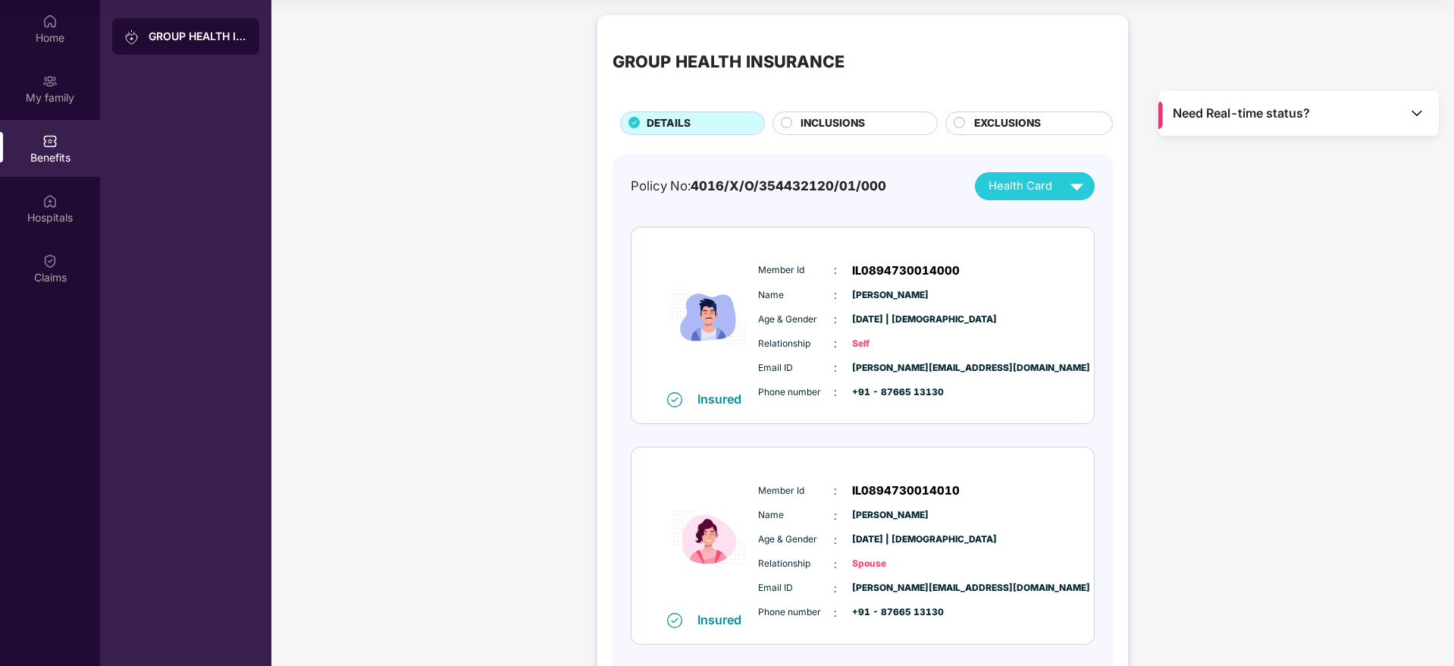
scroll to position [39, 0]
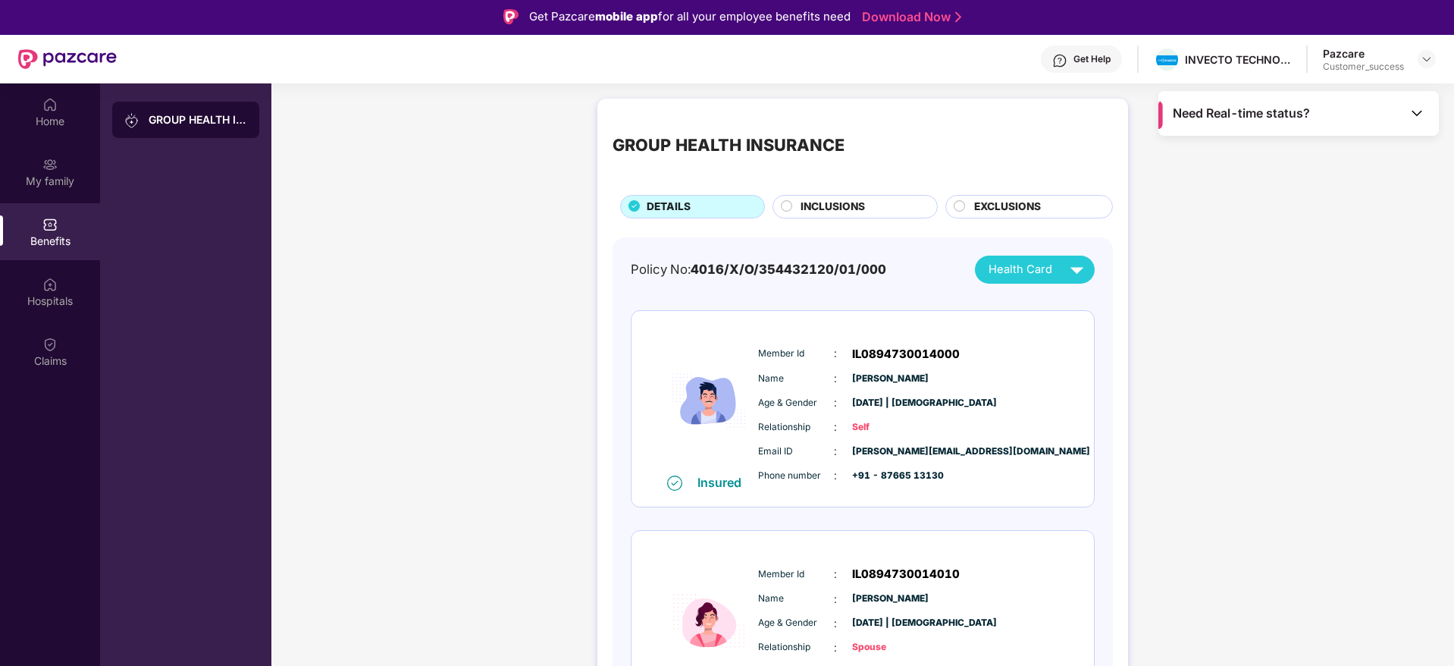
scroll to position [0, 0]
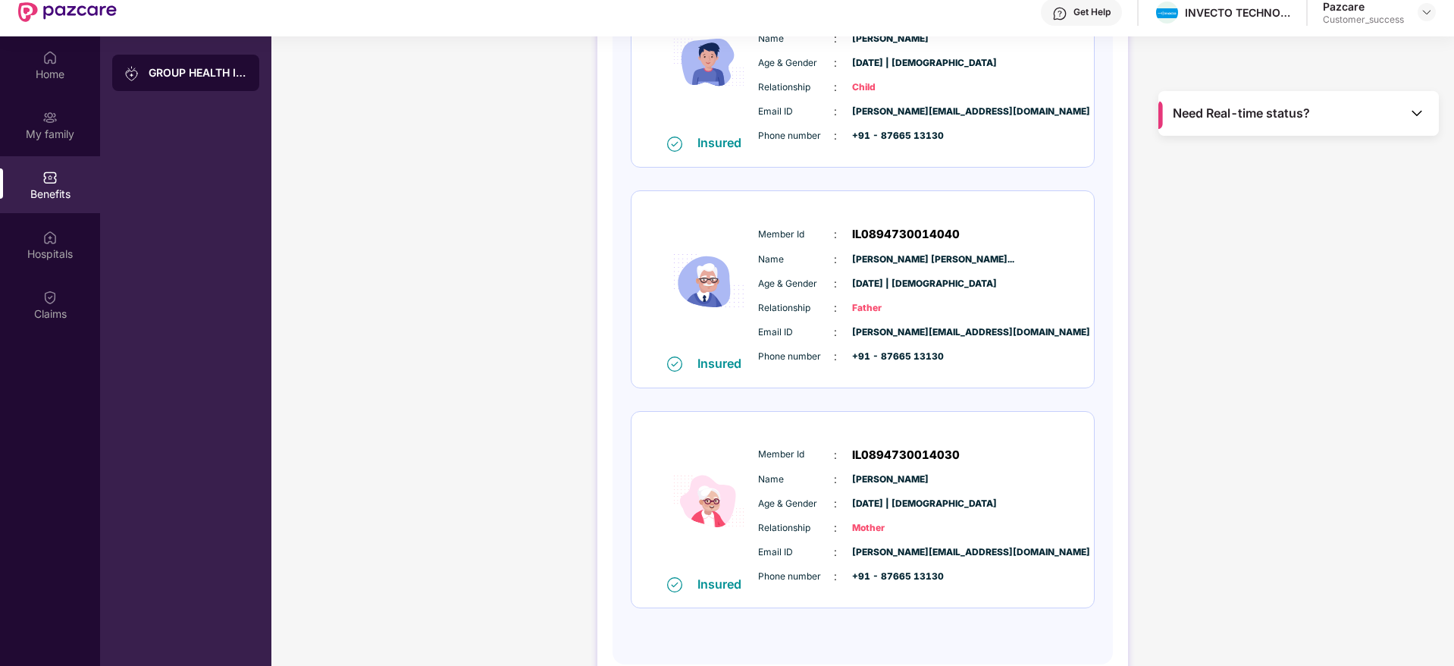
scroll to position [85, 0]
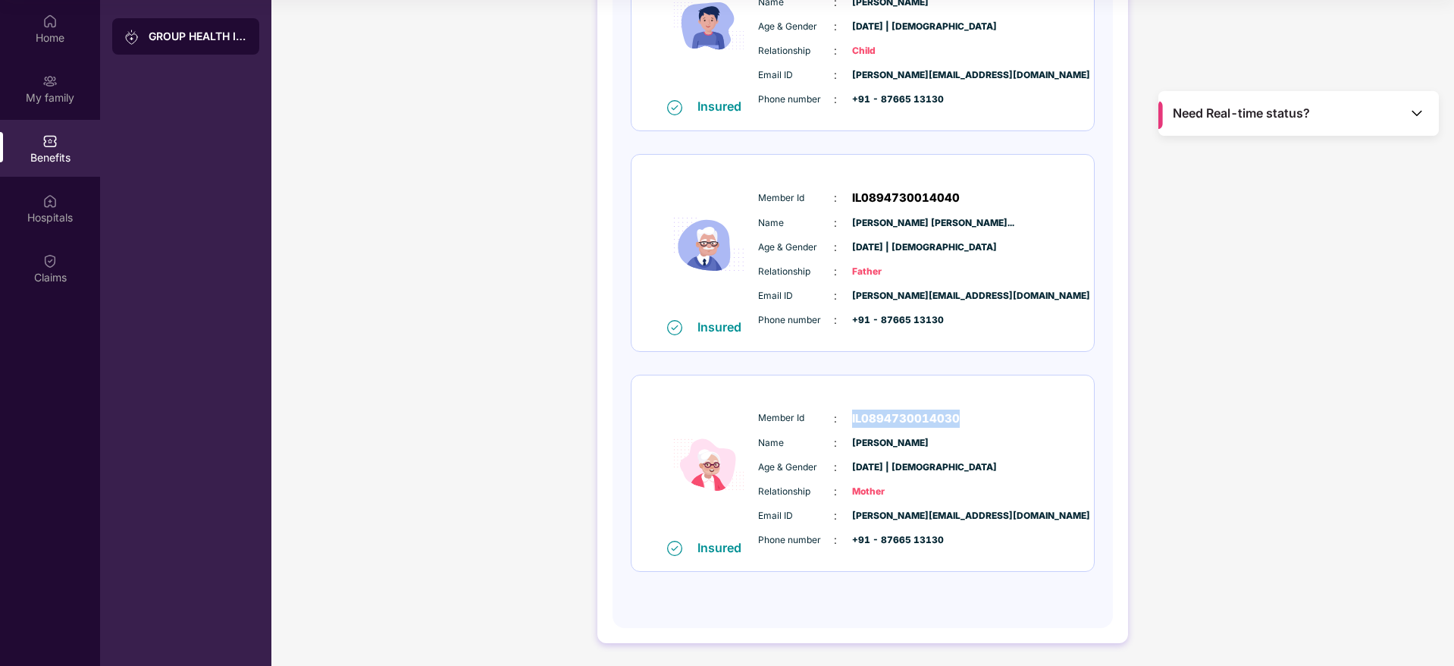
drag, startPoint x: 964, startPoint y: 415, endPoint x: 852, endPoint y: 422, distance: 112.4
click at [852, 422] on div "Member Id : IL0894730014030" at bounding box center [908, 418] width 301 height 18
copy span "IL0894730014030"
click at [49, 254] on img at bounding box center [49, 260] width 15 height 15
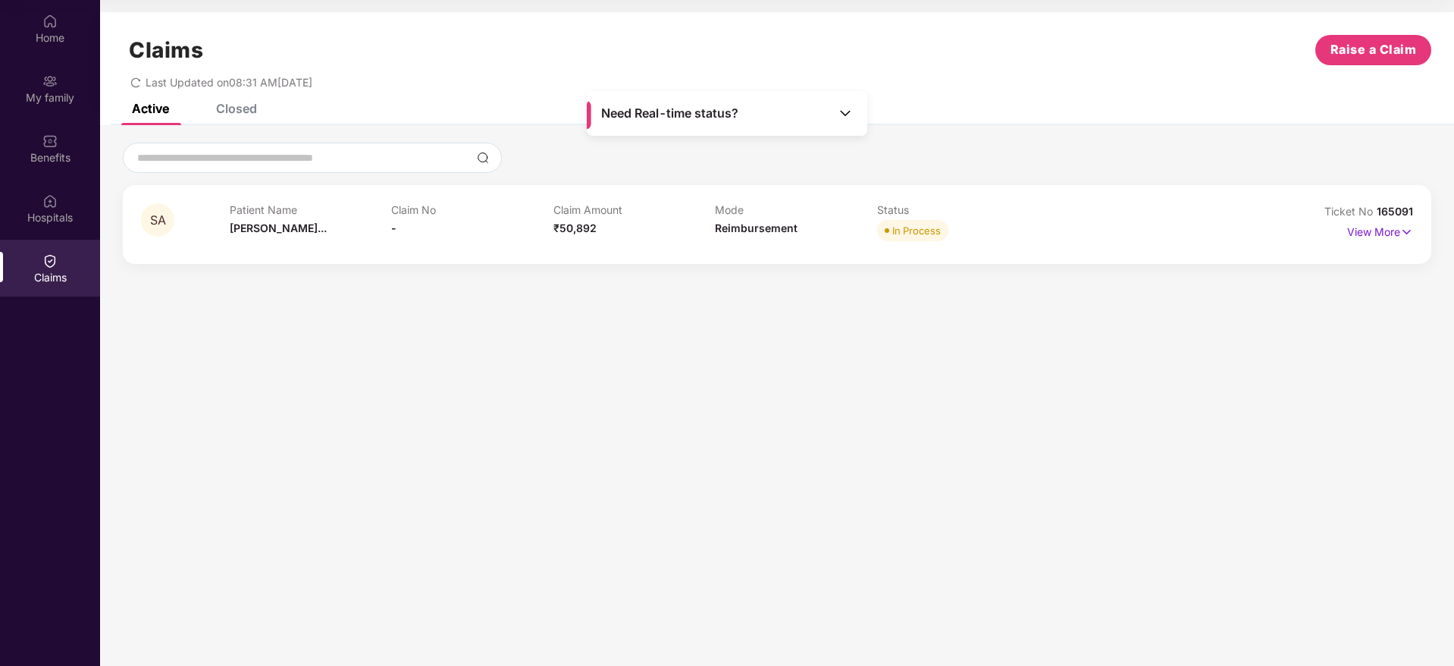
click at [243, 108] on div "Closed" at bounding box center [236, 108] width 41 height 15
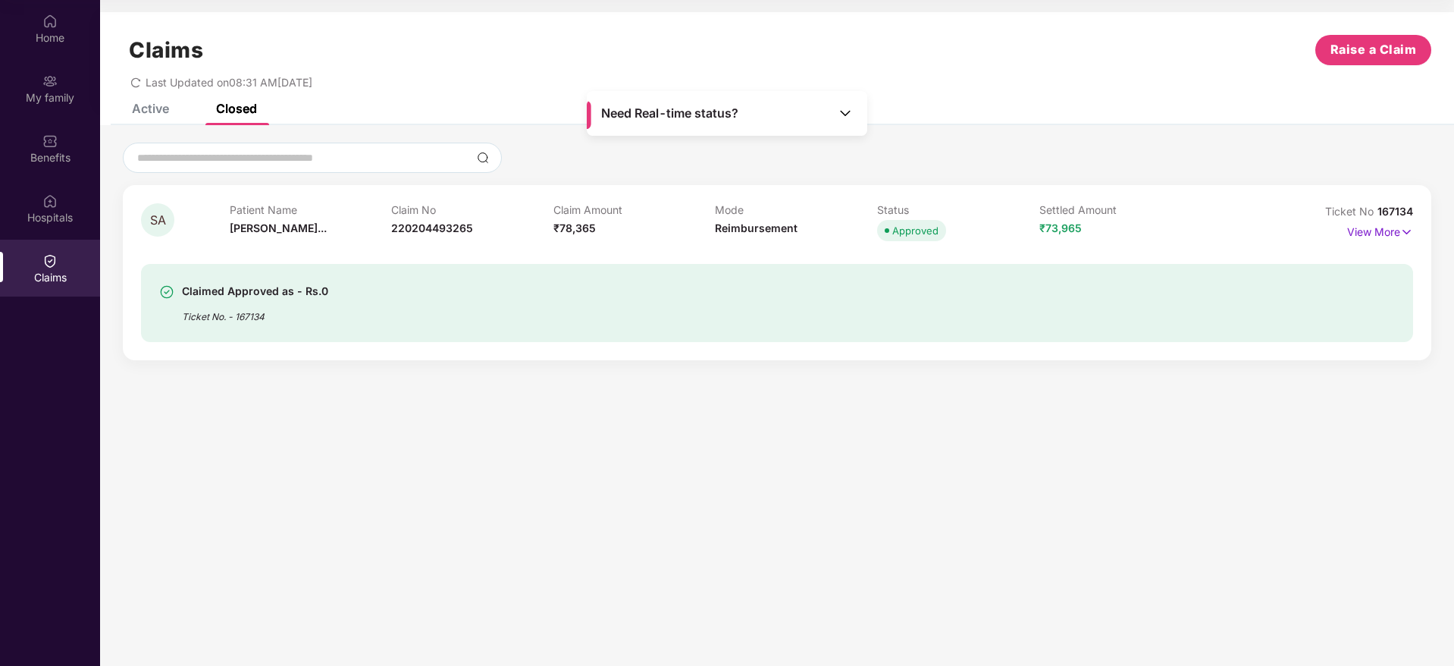
click at [149, 113] on div "Active" at bounding box center [150, 108] width 37 height 15
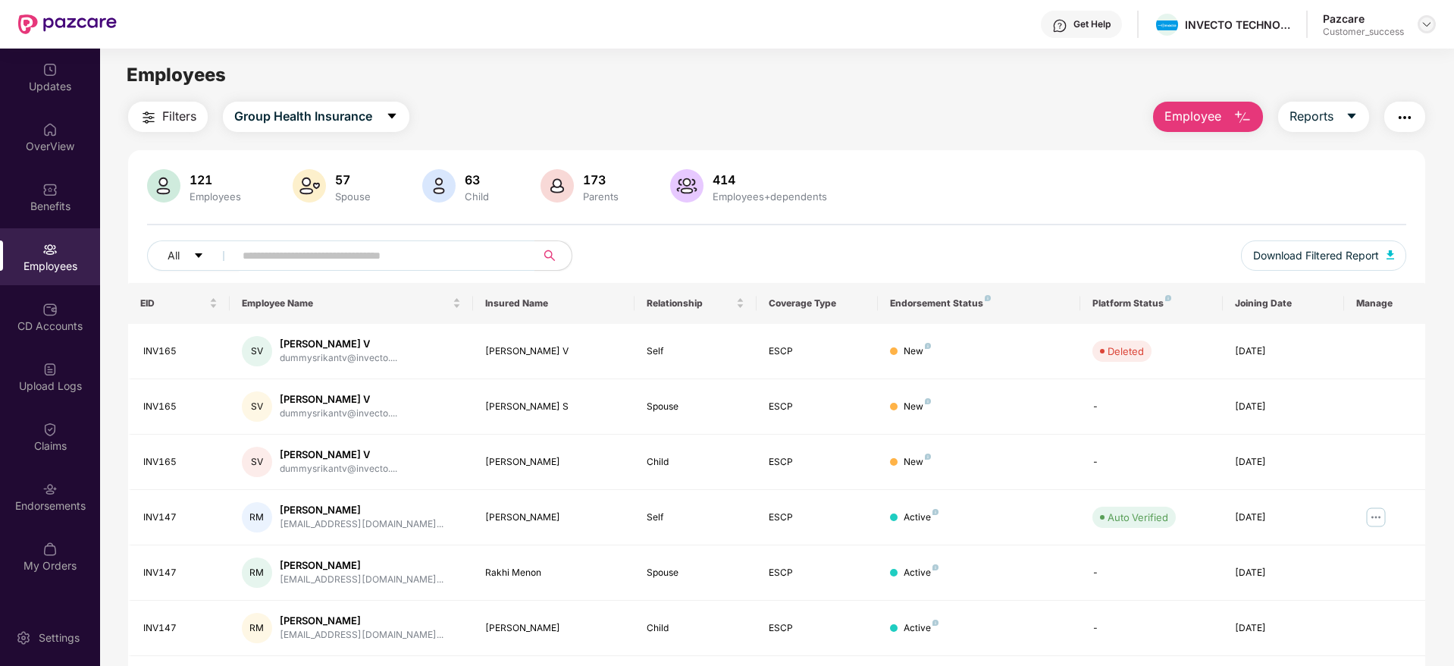
click at [1427, 30] on img at bounding box center [1427, 24] width 12 height 12
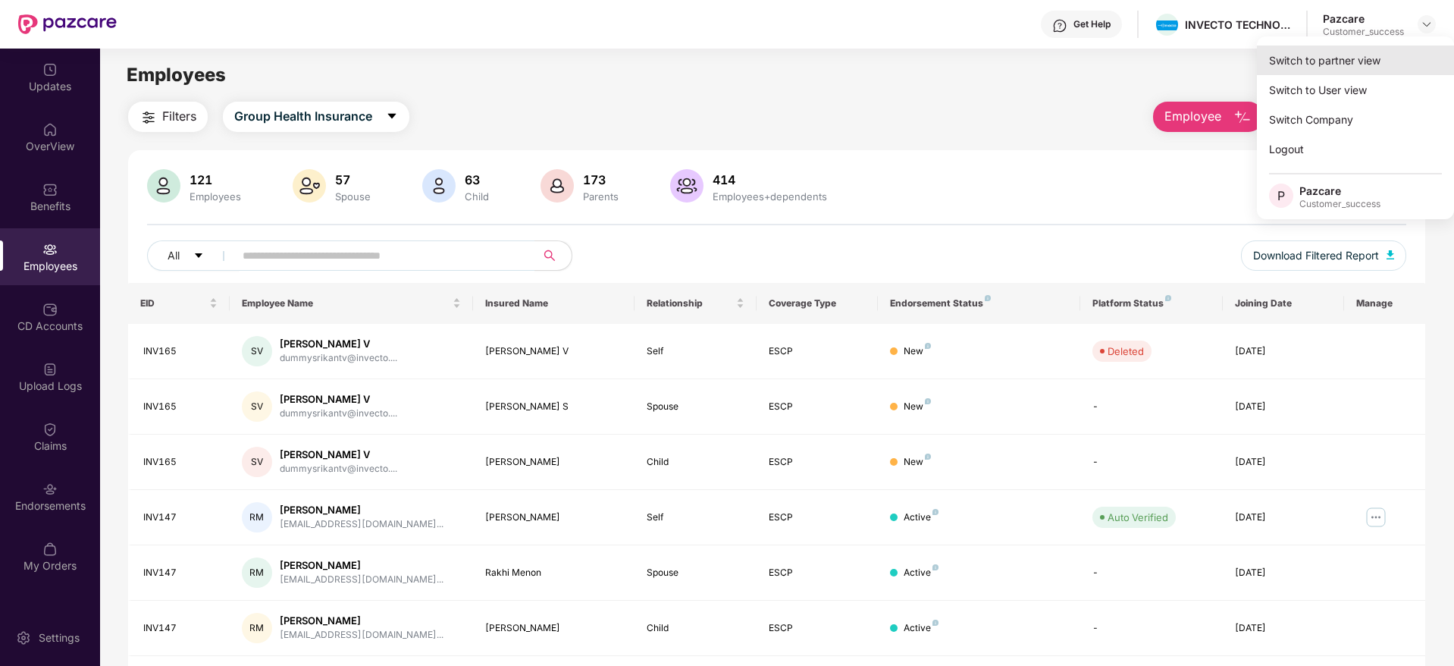
click at [1381, 58] on div "Switch to partner view" at bounding box center [1355, 60] width 197 height 30
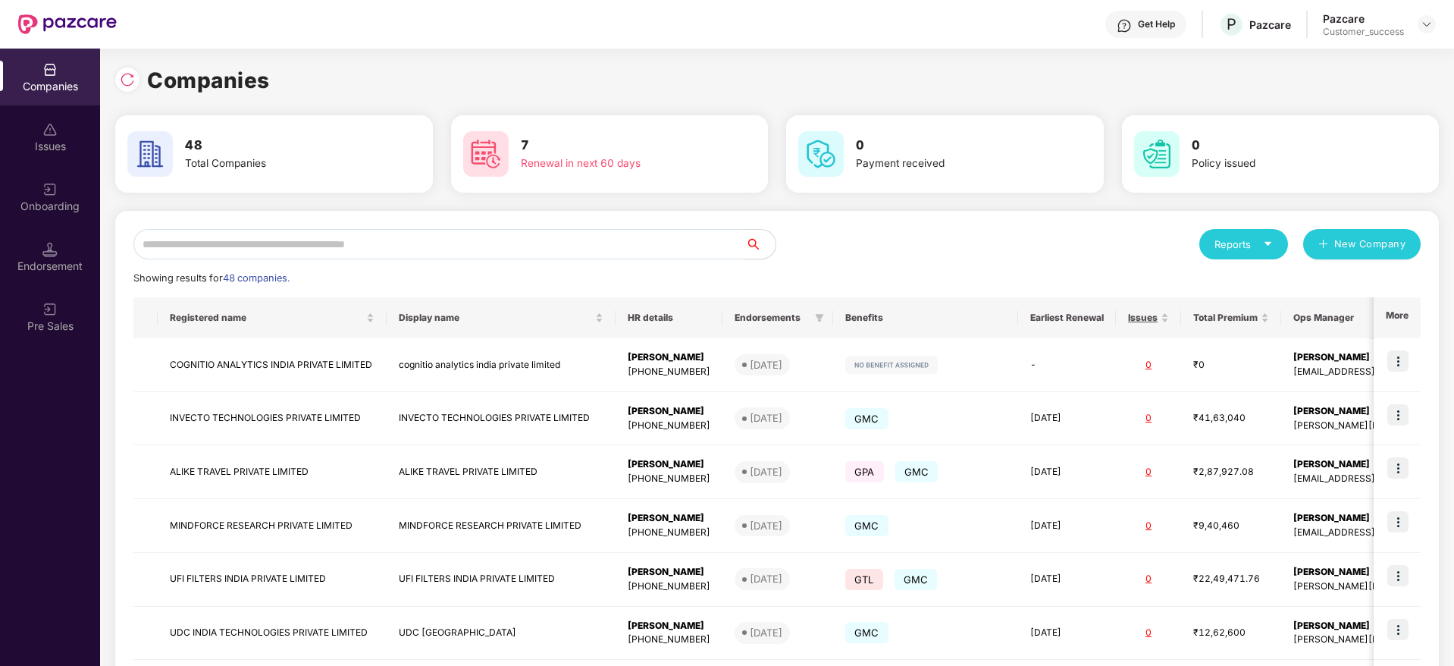
click at [651, 246] on input "text" at bounding box center [439, 244] width 612 height 30
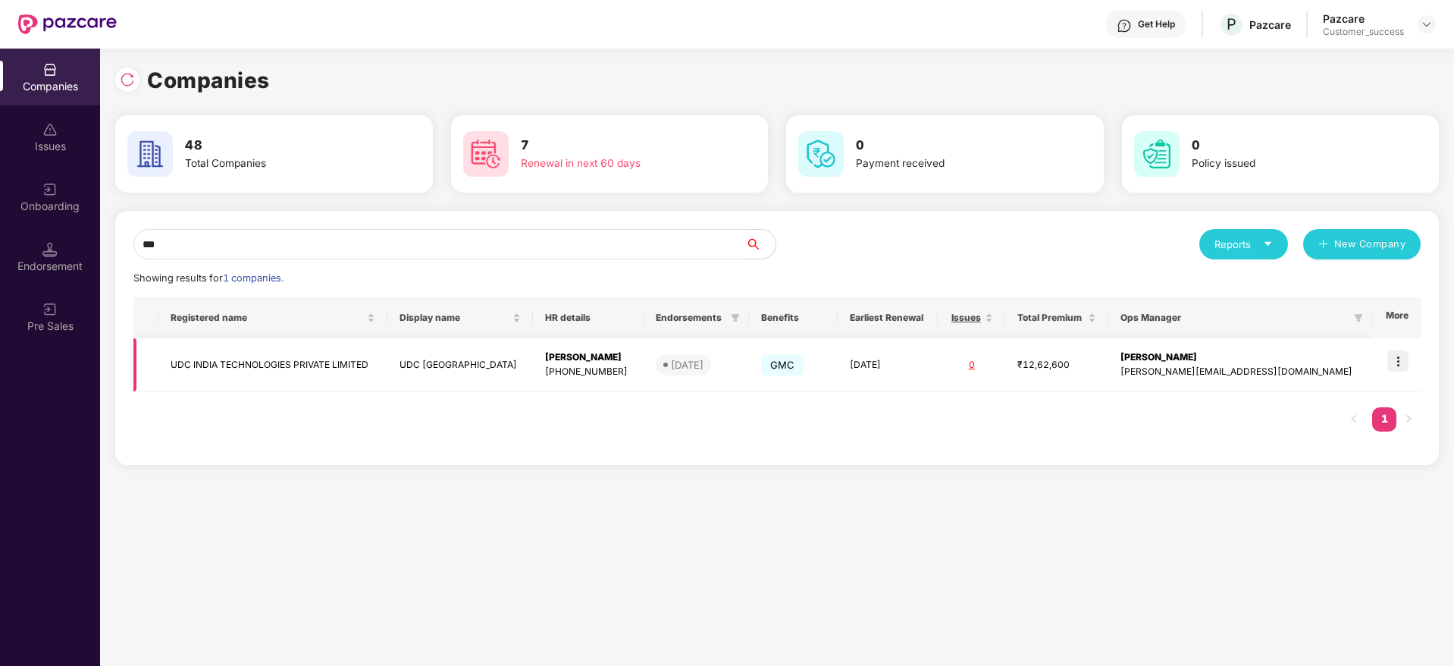
type input "***"
click at [1401, 362] on img at bounding box center [1398, 360] width 21 height 21
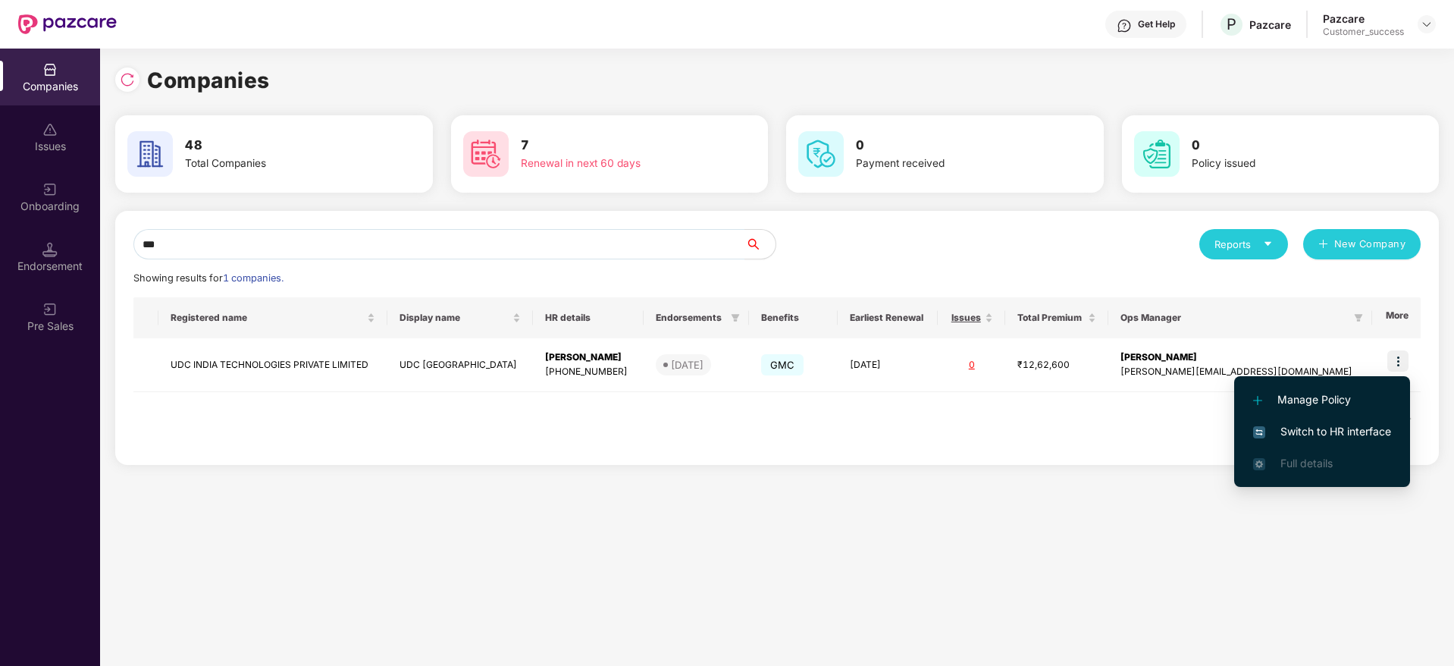
click at [1356, 431] on span "Switch to HR interface" at bounding box center [1322, 431] width 138 height 17
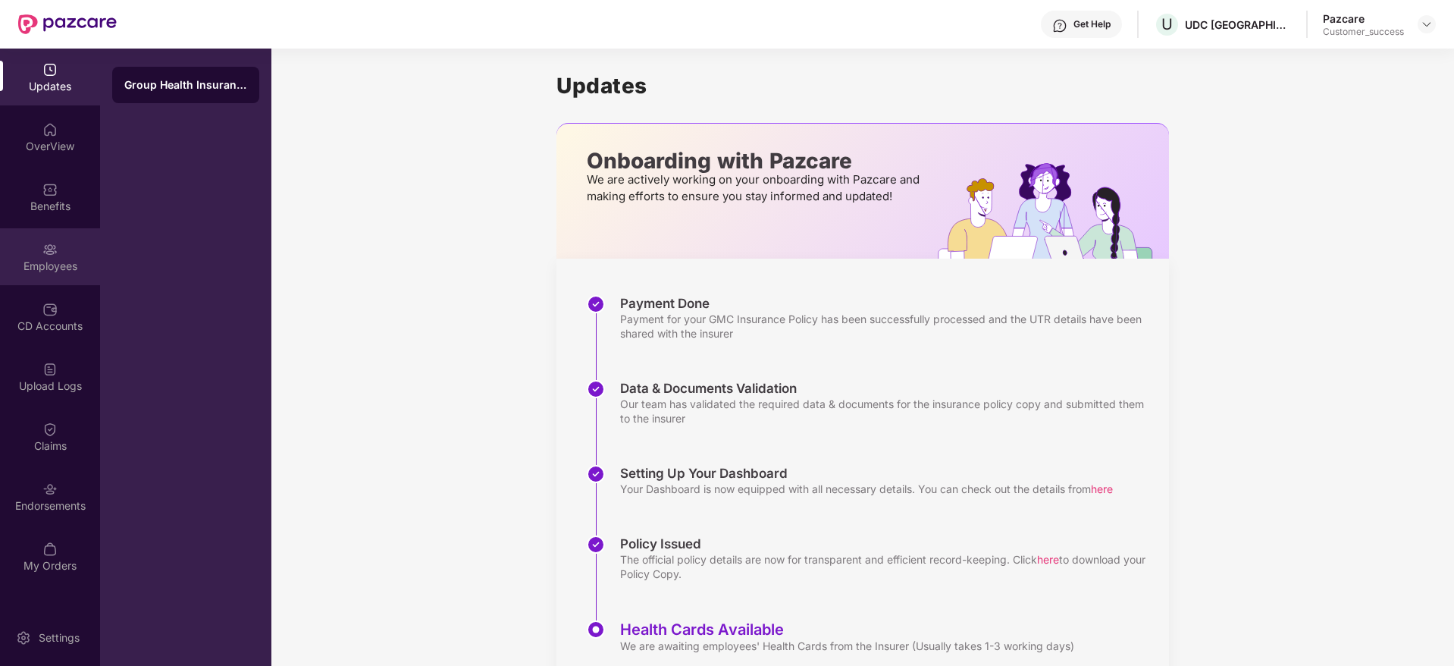
click at [48, 263] on div "Employees" at bounding box center [50, 266] width 100 height 15
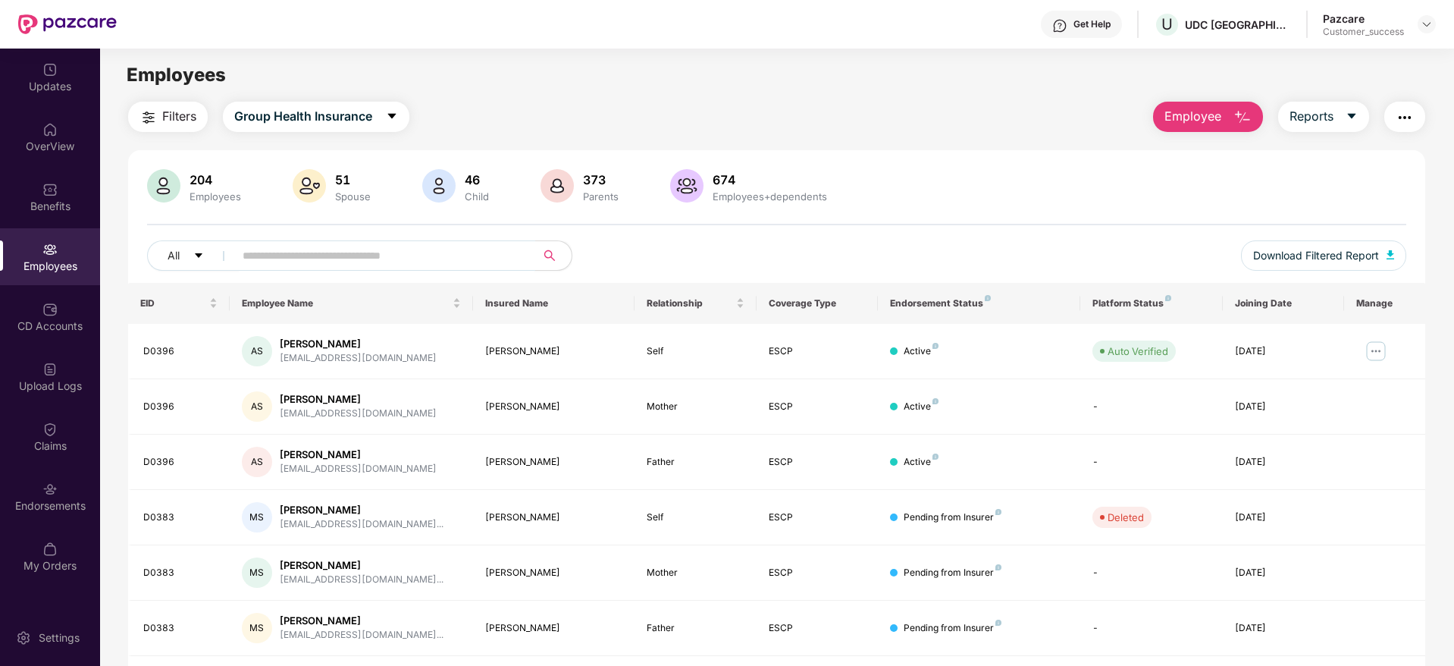
click at [430, 264] on input "text" at bounding box center [379, 255] width 272 height 23
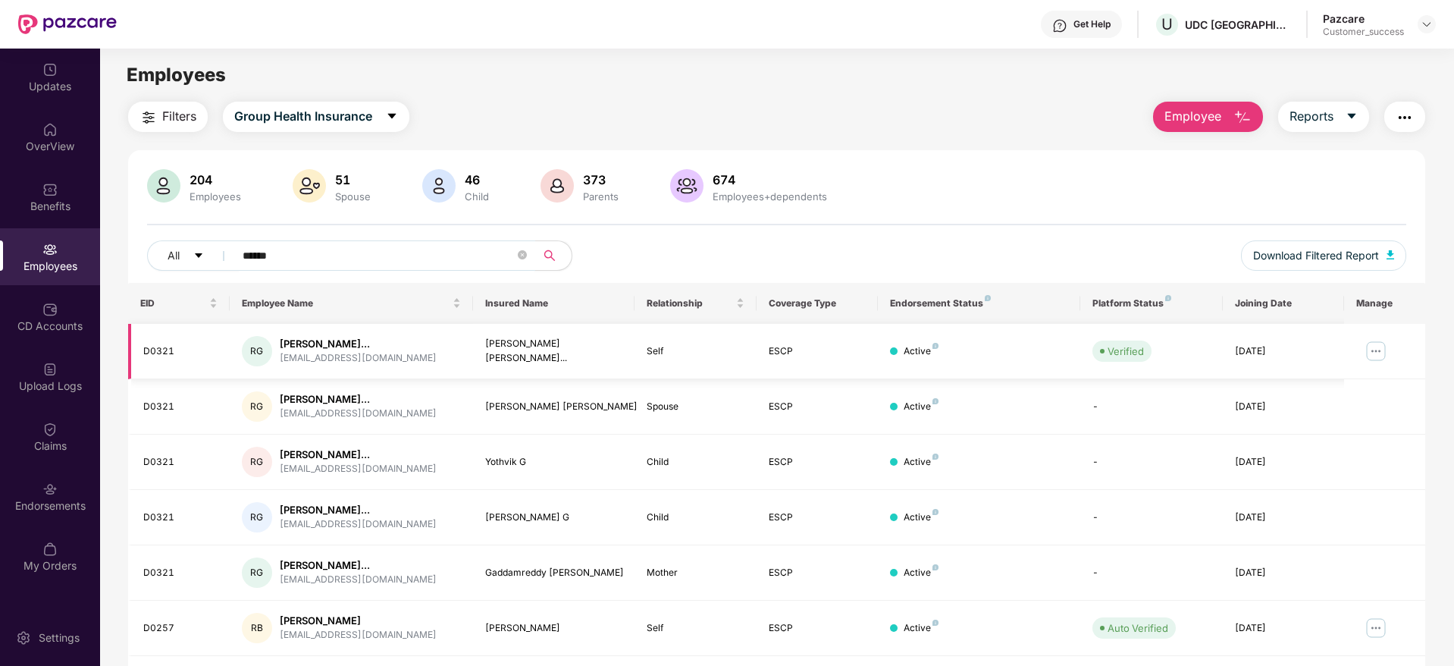
type input "******"
click at [1369, 353] on img at bounding box center [1376, 351] width 24 height 24
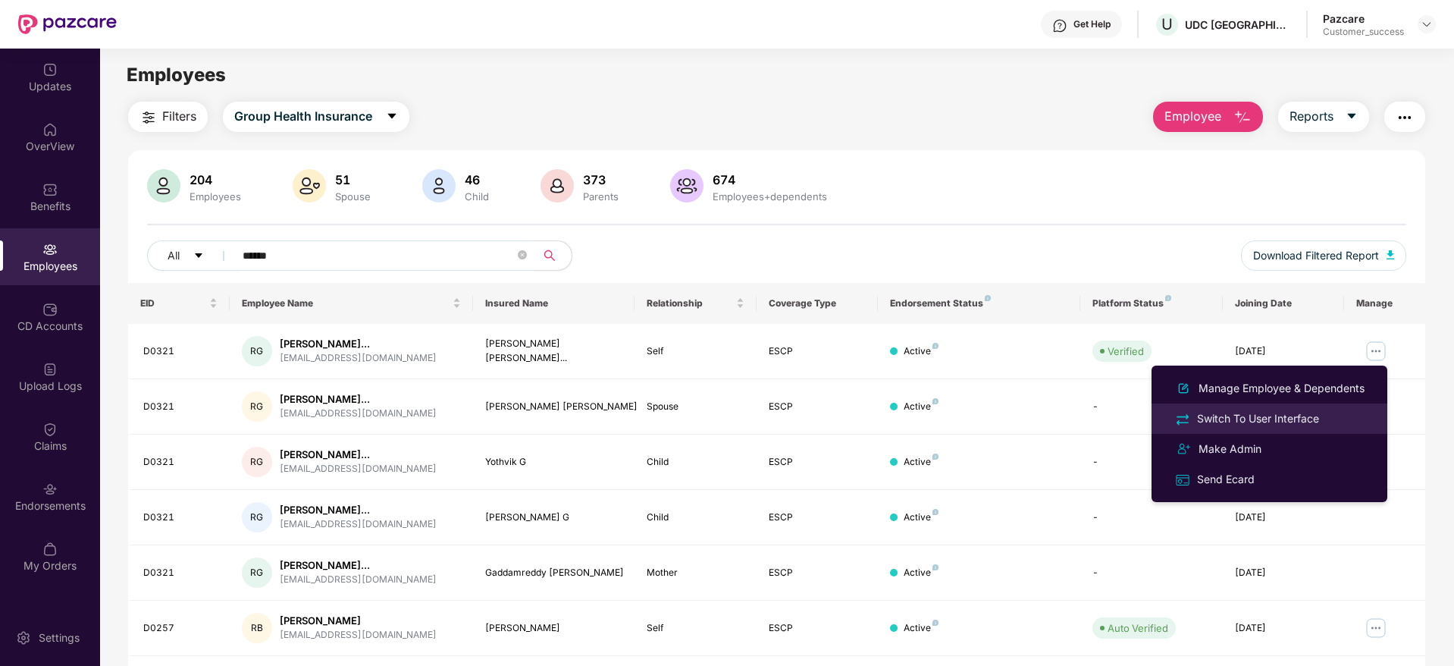
click at [1256, 422] on div "Switch To User Interface" at bounding box center [1258, 418] width 128 height 17
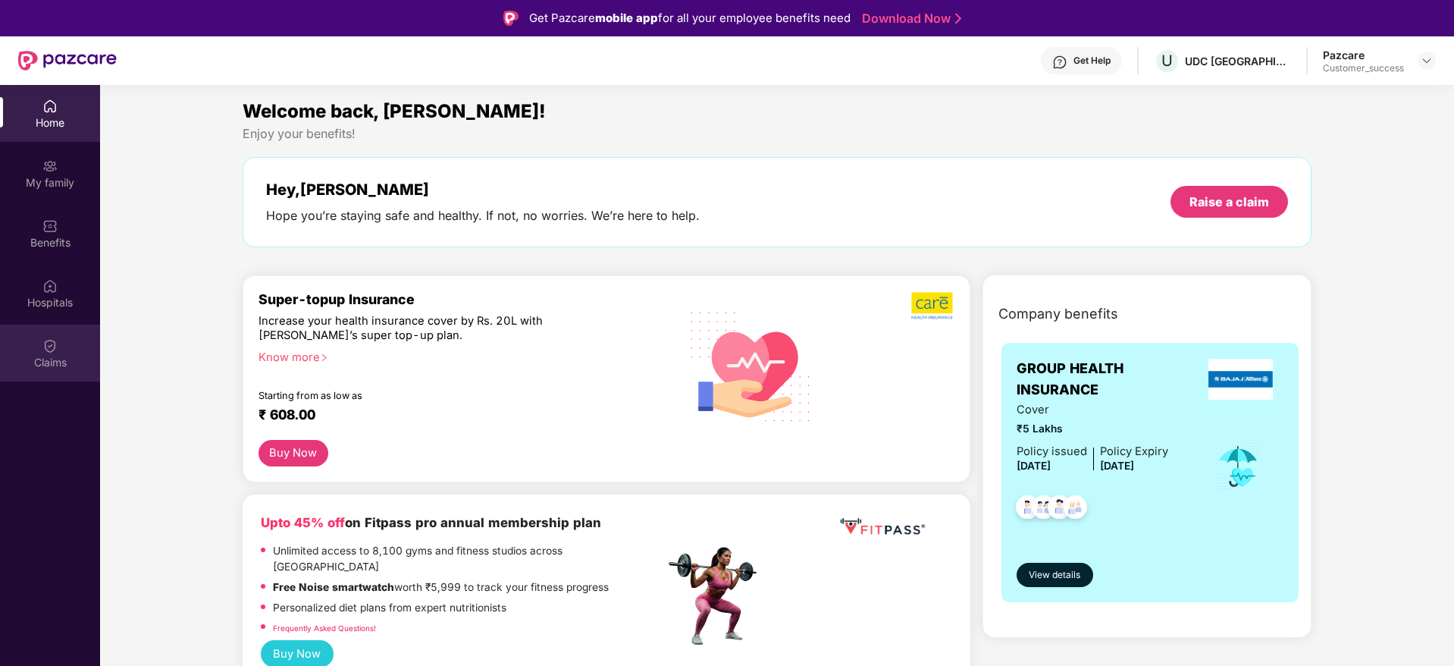
click at [53, 358] on div "Claims" at bounding box center [50, 362] width 100 height 15
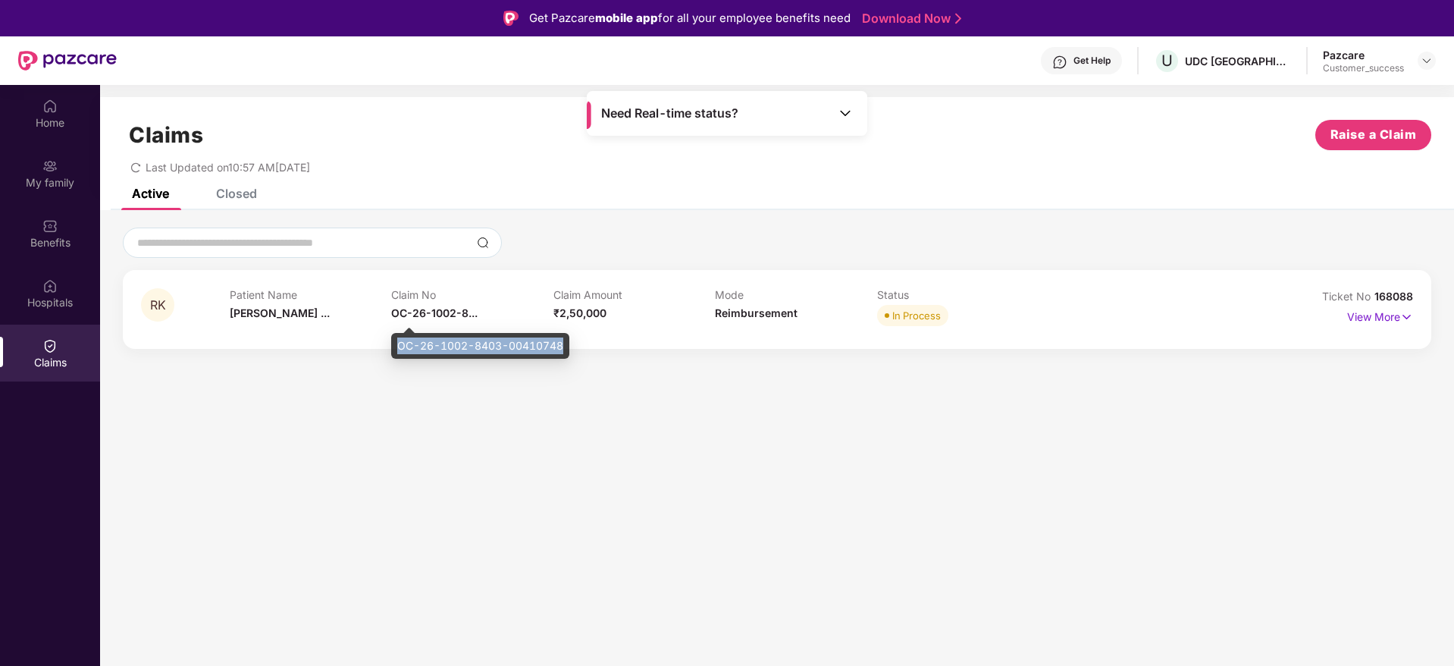
drag, startPoint x: 399, startPoint y: 345, endPoint x: 568, endPoint y: 350, distance: 169.2
click at [568, 350] on div "OC-26-1002-8403-00410748" at bounding box center [480, 346] width 178 height 26
copy div "OC-26-1002-8403-00410748"
click at [1427, 64] on img at bounding box center [1427, 61] width 12 height 12
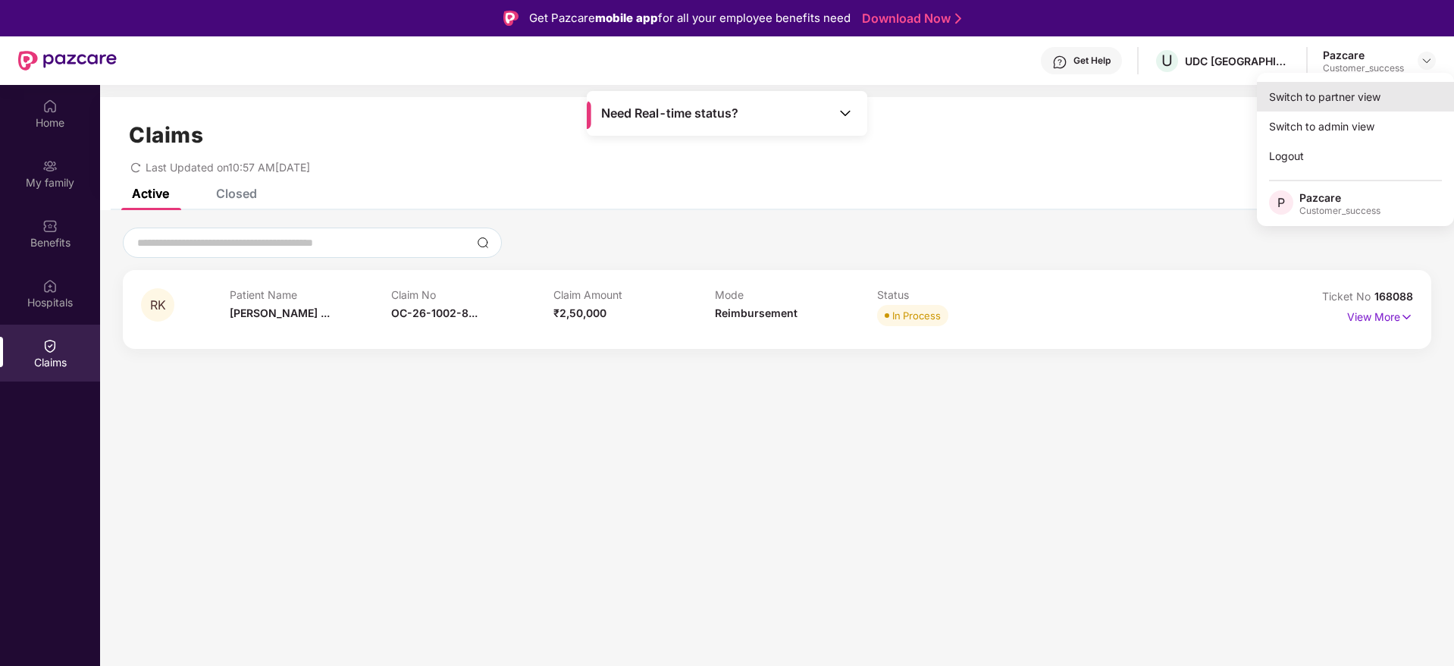
click at [1297, 101] on div "Switch to partner view" at bounding box center [1355, 97] width 197 height 30
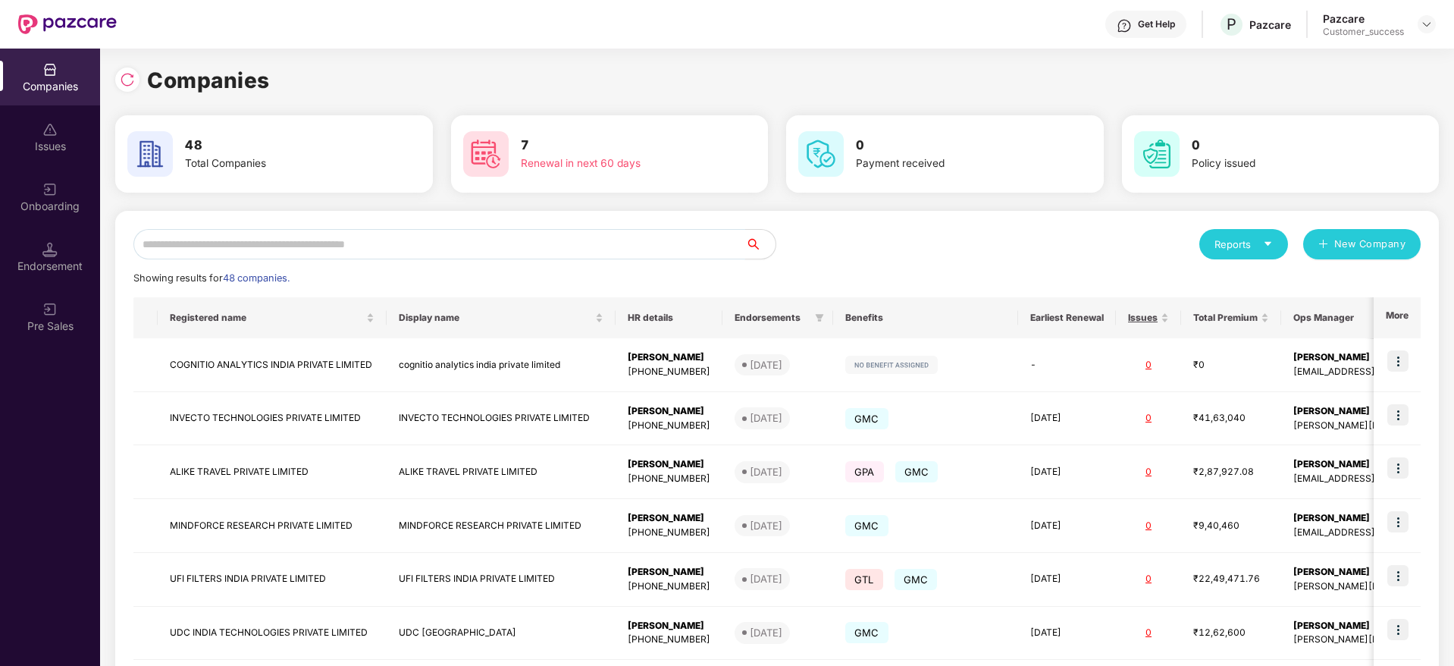
click at [449, 252] on input "text" at bounding box center [439, 244] width 612 height 30
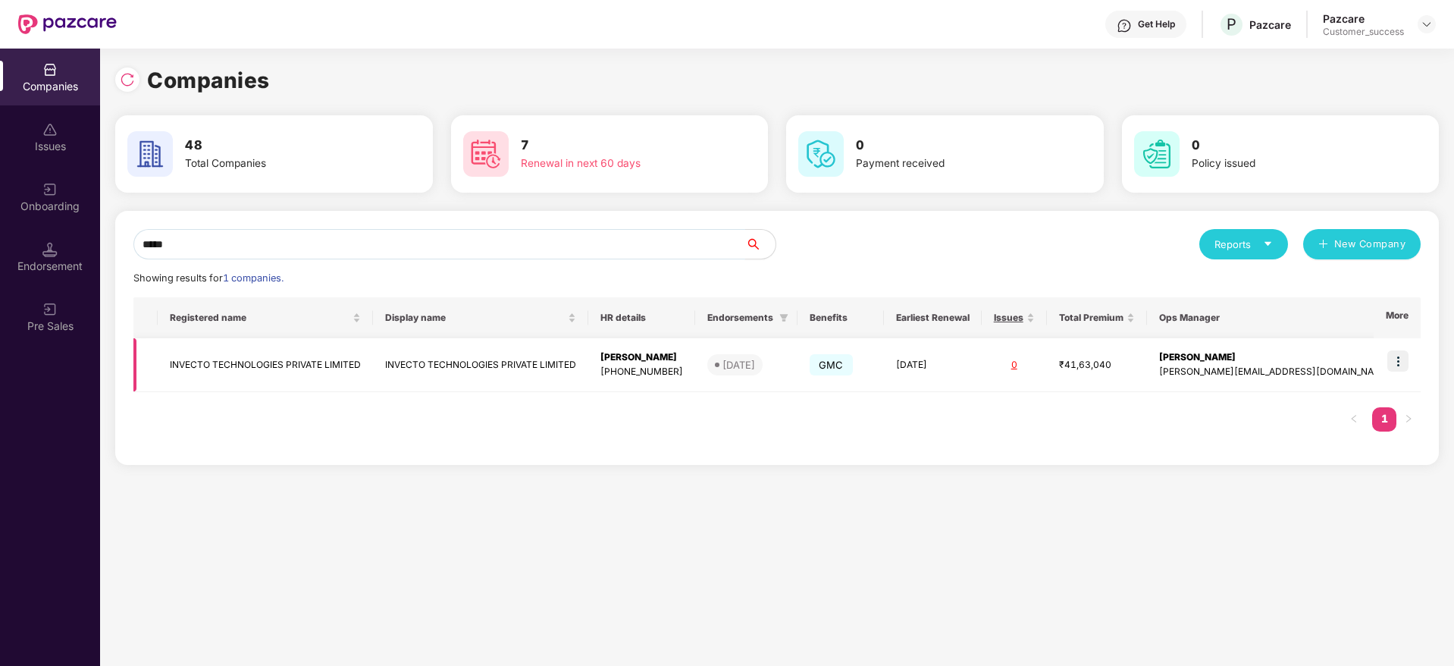
type input "*****"
click at [315, 378] on td "INVECTO TECHNOLOGIES PRIVATE LIMITED" at bounding box center [265, 365] width 215 height 54
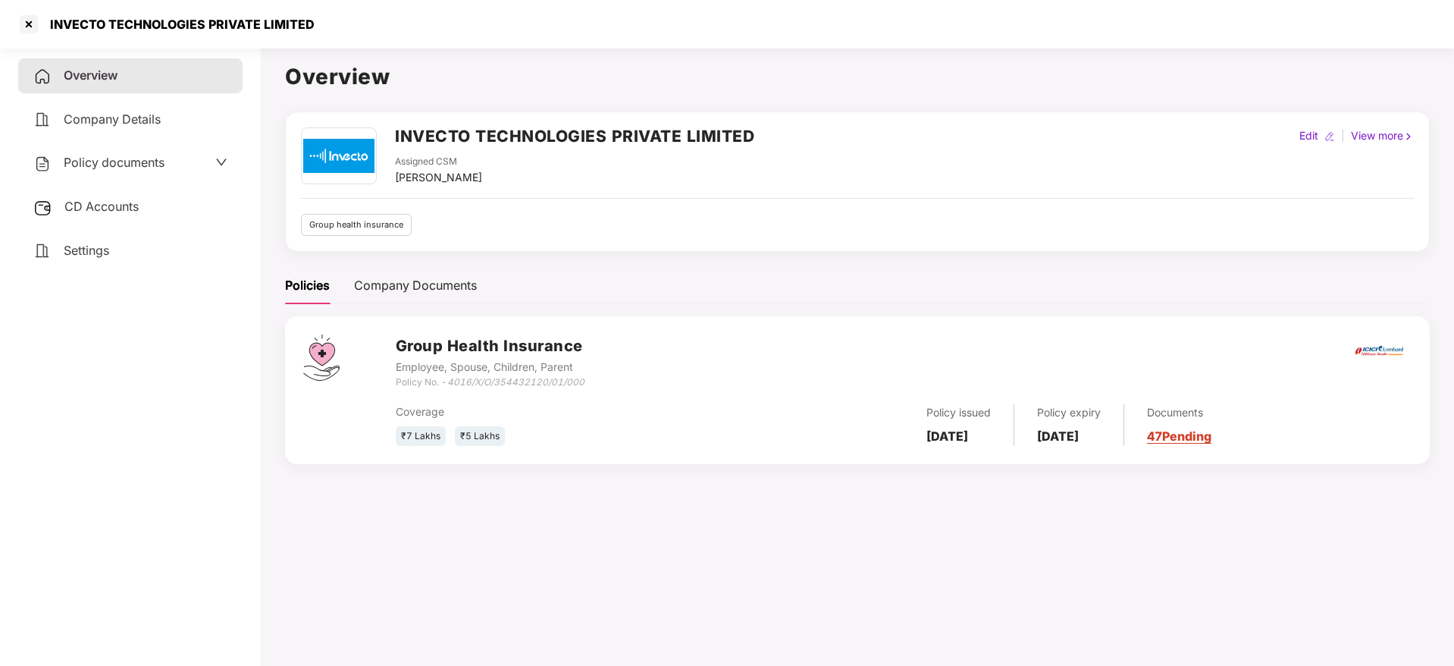
click at [1212, 438] on link "47 Pending" at bounding box center [1179, 435] width 64 height 15
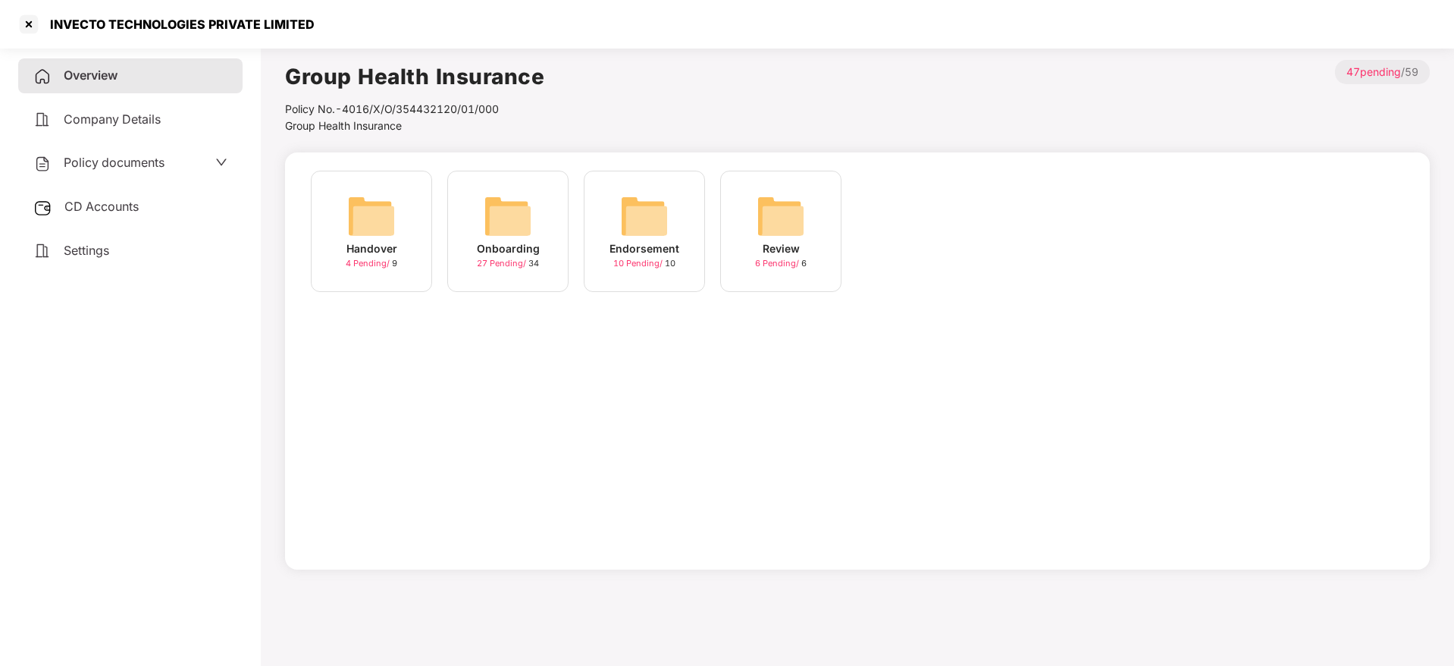
click at [522, 228] on img at bounding box center [508, 216] width 49 height 49
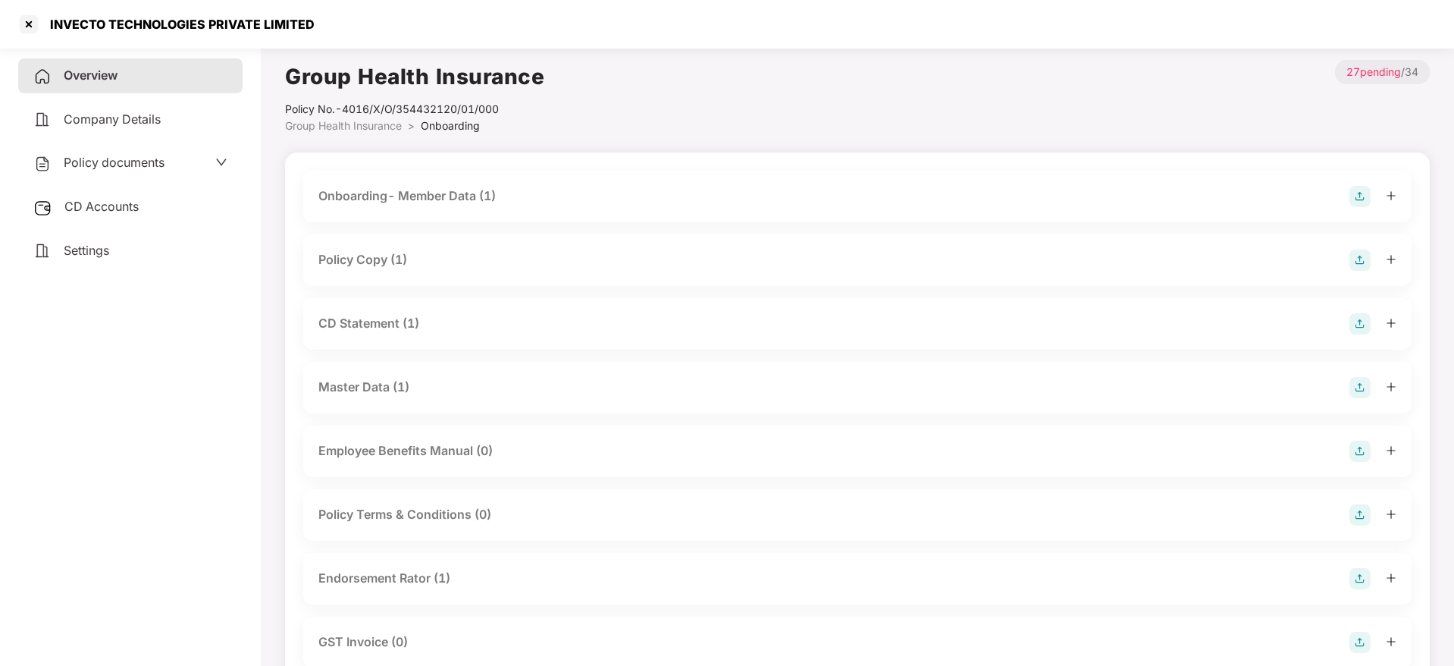
click at [383, 387] on div "Master Data (1)" at bounding box center [363, 387] width 91 height 19
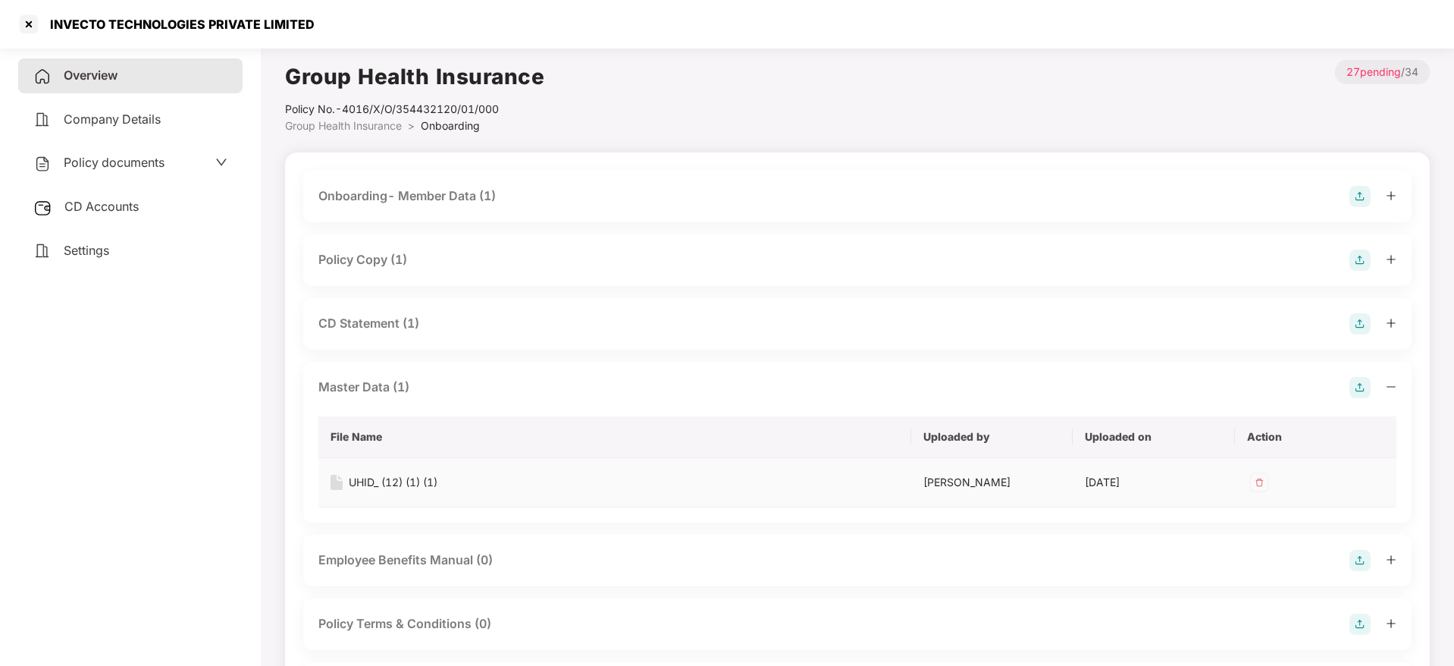
click at [411, 476] on div "UHID_ (12) (1) (1)" at bounding box center [393, 482] width 89 height 17
